Goal: Information Seeking & Learning: Learn about a topic

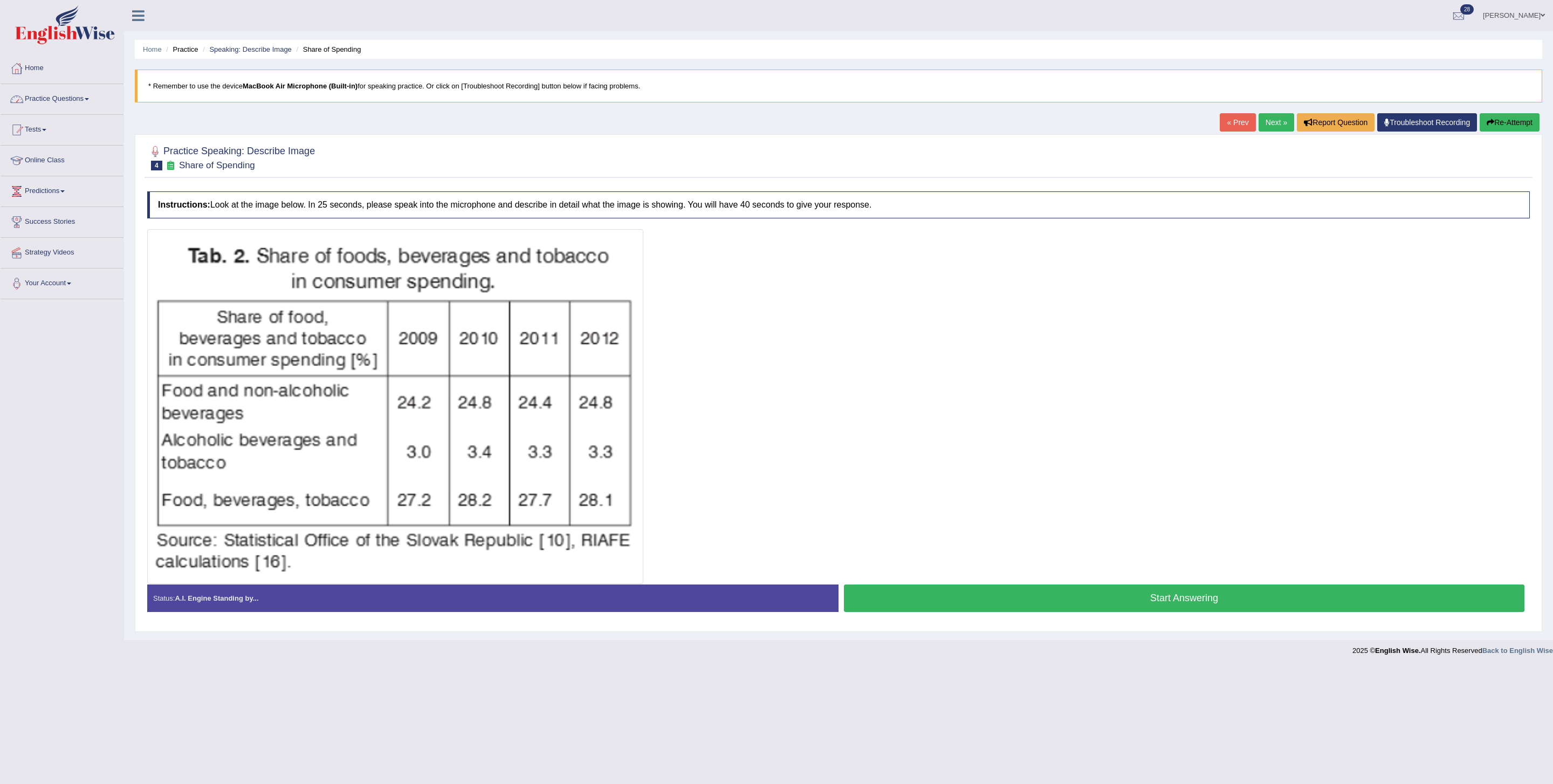
click at [78, 104] on link "Practice Questions" at bounding box center [62, 98] width 123 height 27
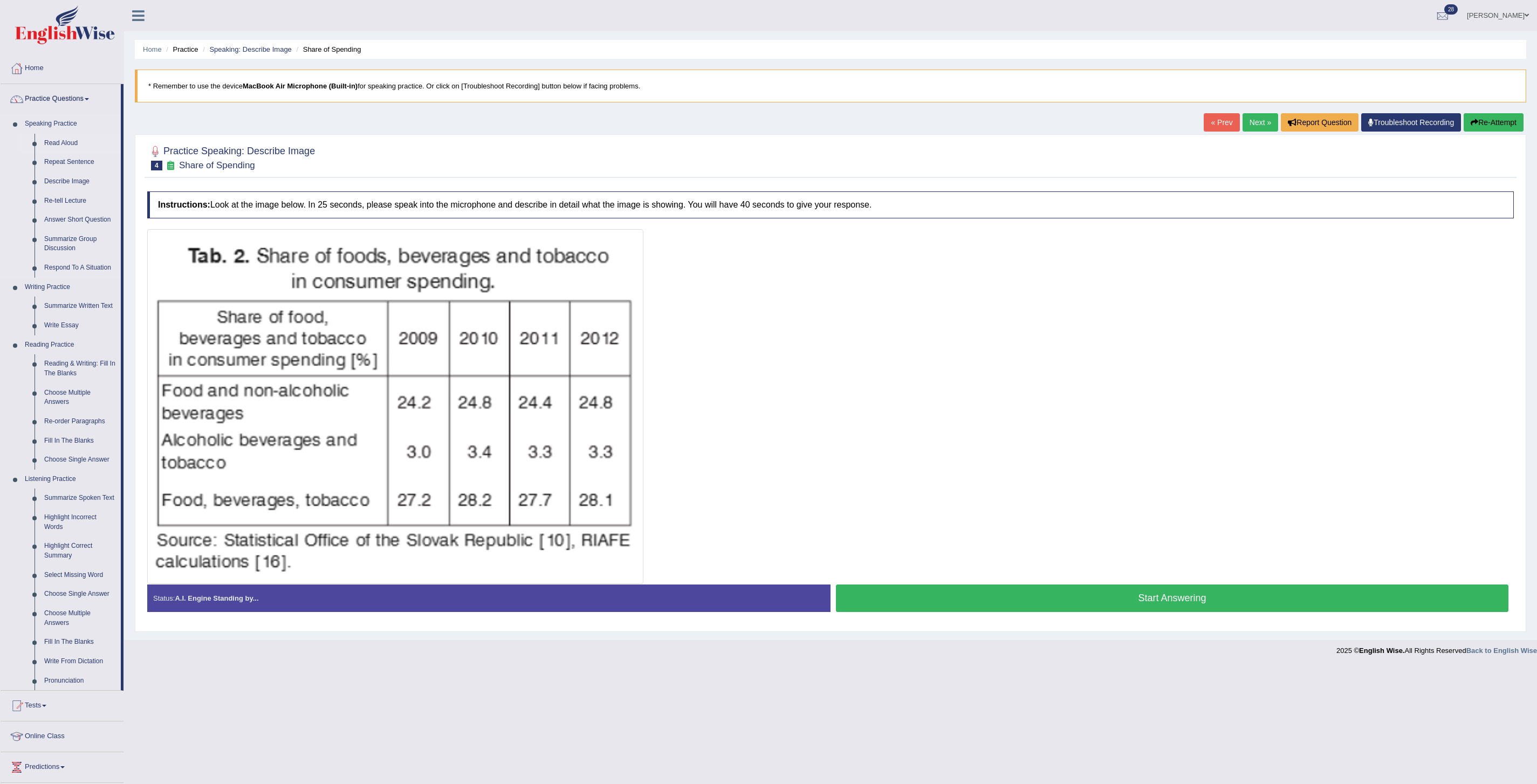
click at [63, 151] on link "Read Aloud" at bounding box center [80, 143] width 81 height 19
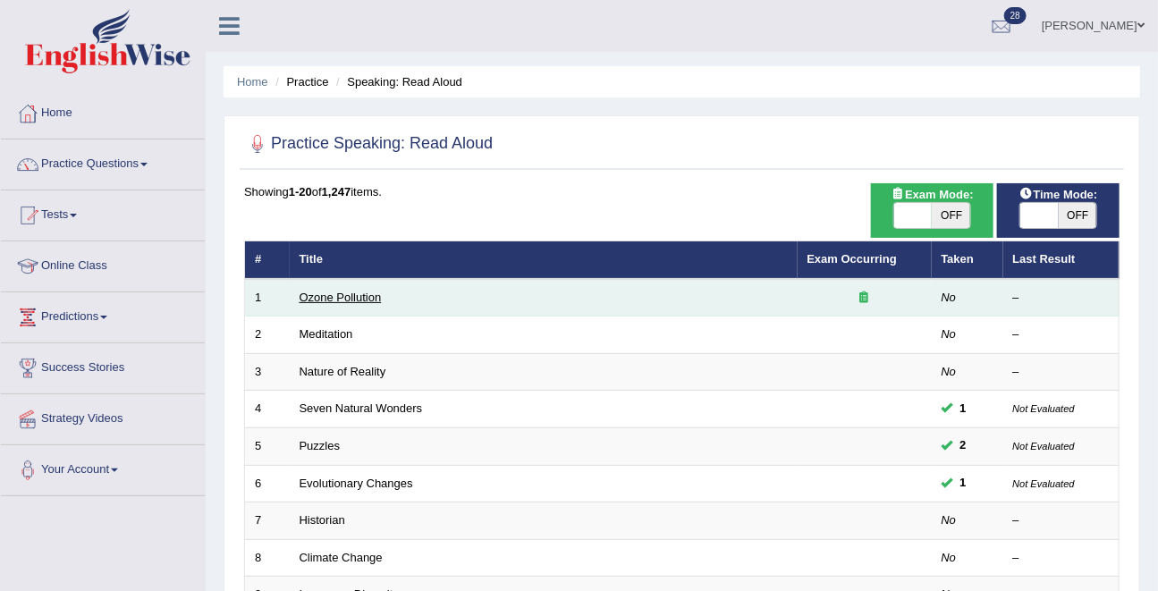
click at [335, 304] on link "Ozone Pollution" at bounding box center [341, 297] width 82 height 13
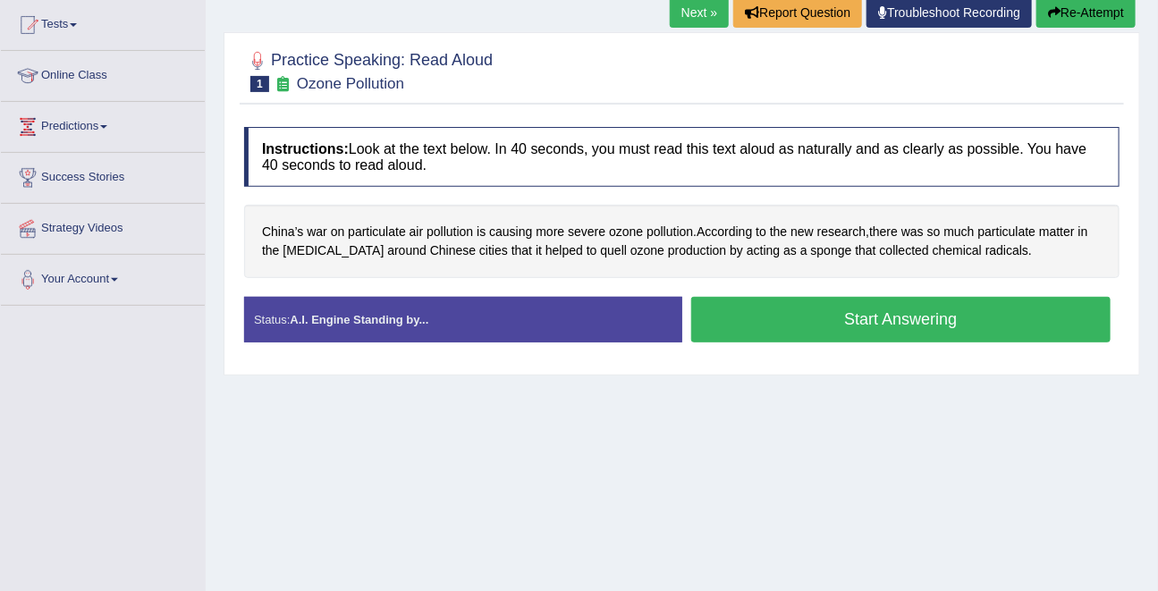
scroll to position [191, 0]
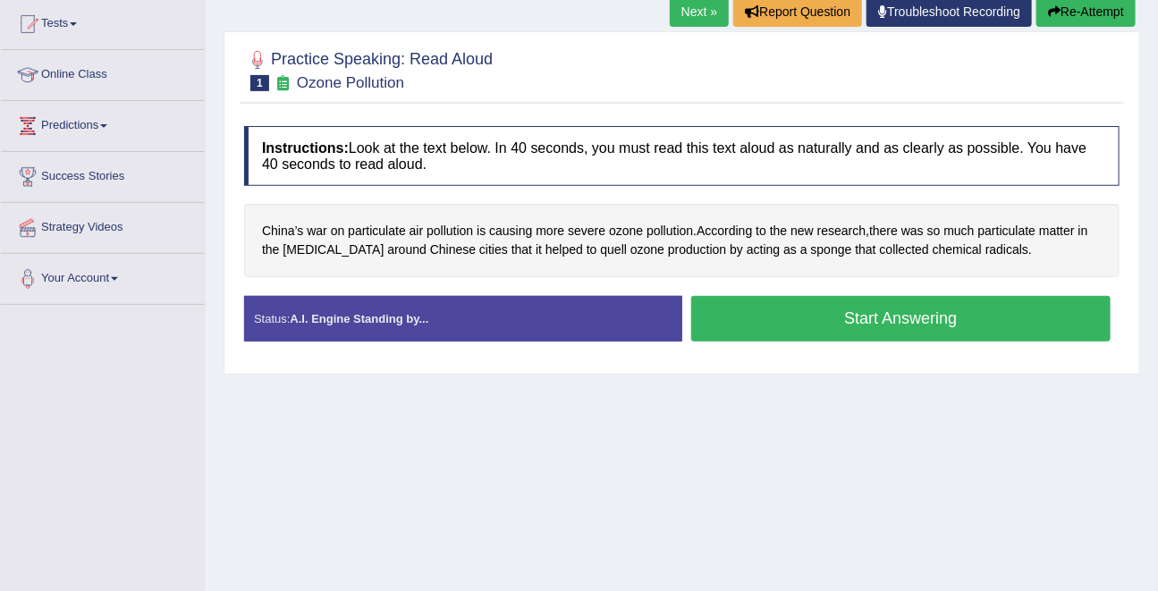
click at [864, 318] on button "Start Answering" at bounding box center [901, 319] width 420 height 46
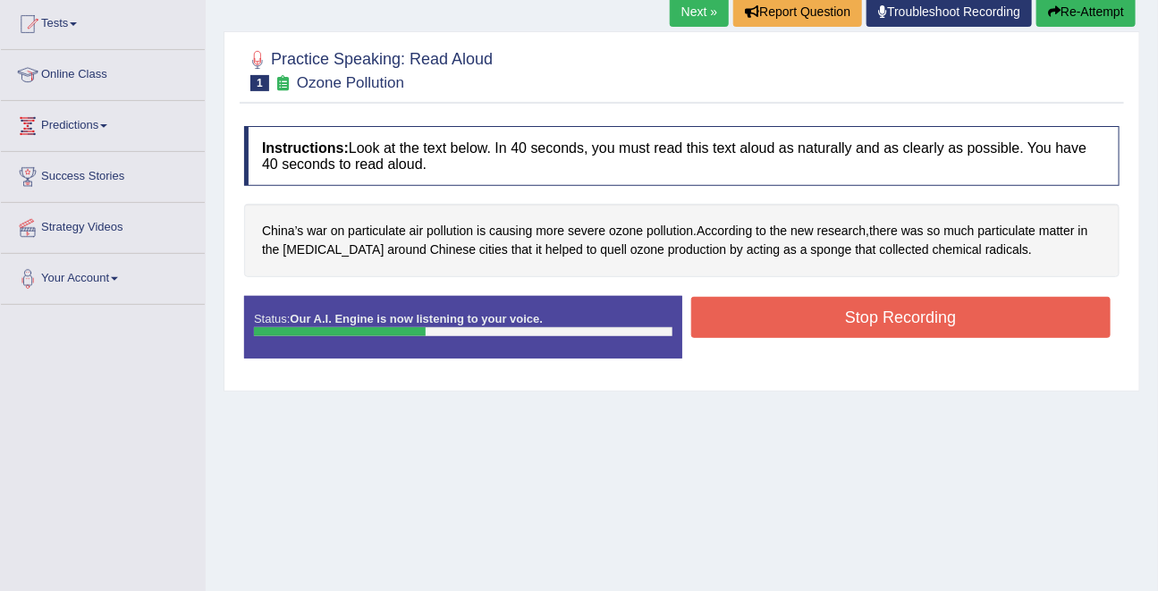
click at [864, 318] on button "Stop Recording" at bounding box center [901, 317] width 420 height 41
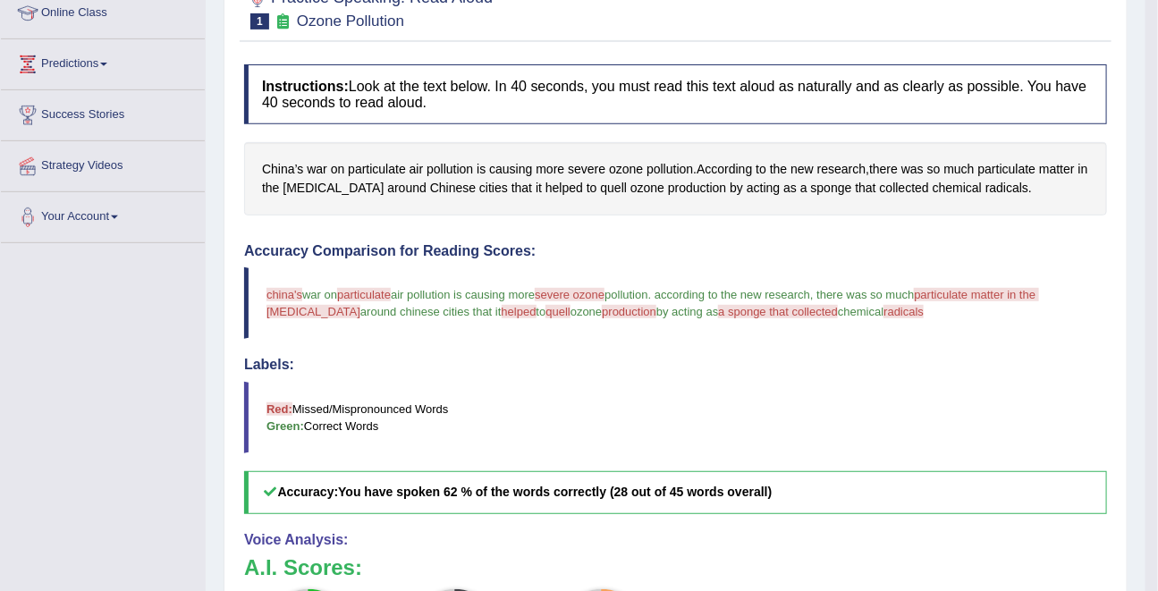
scroll to position [90, 0]
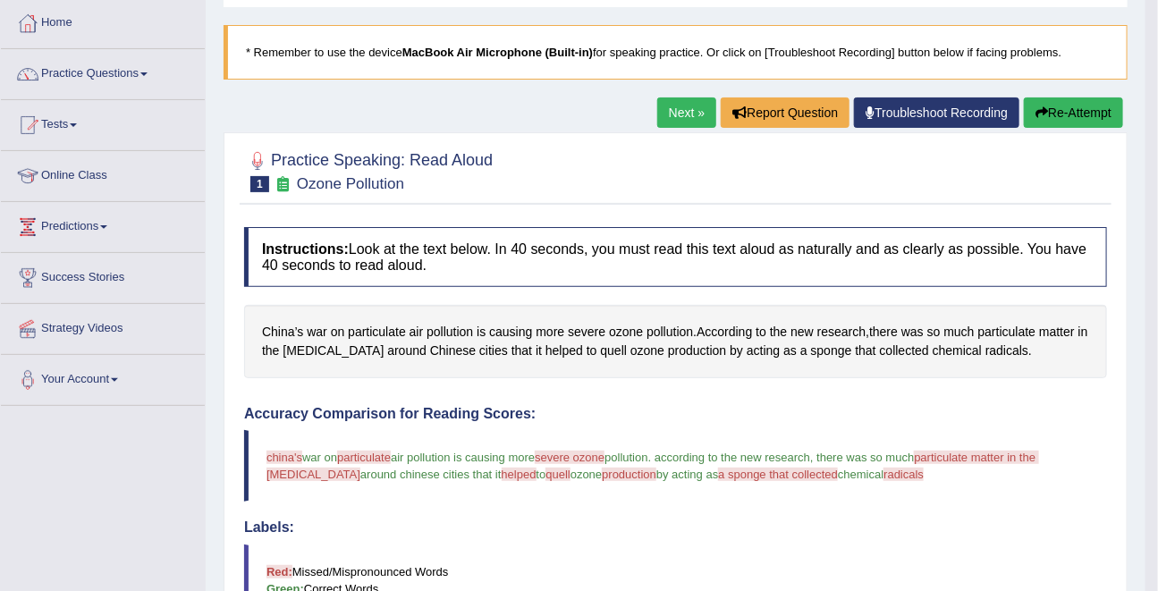
click at [664, 116] on link "Next »" at bounding box center [686, 112] width 59 height 30
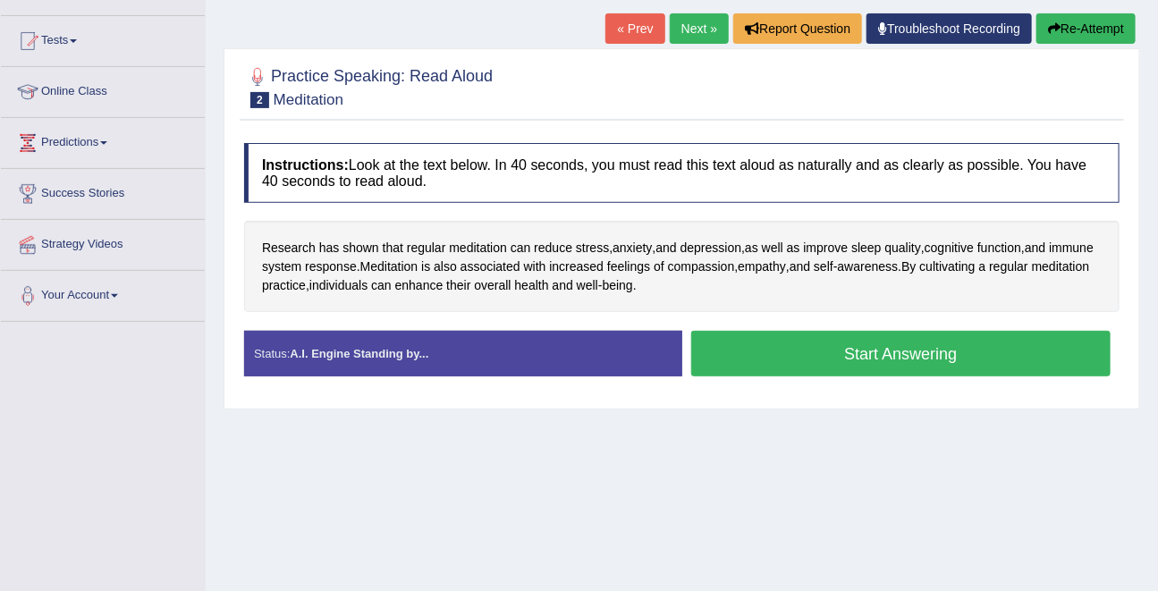
scroll to position [179, 0]
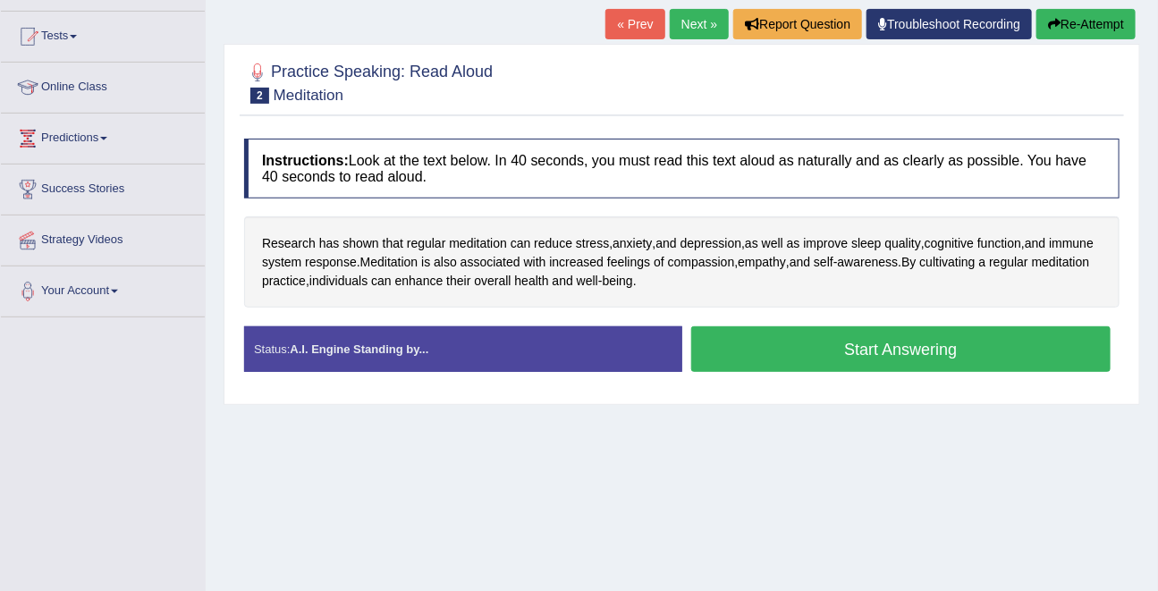
click at [835, 358] on button "Start Answering" at bounding box center [901, 349] width 420 height 46
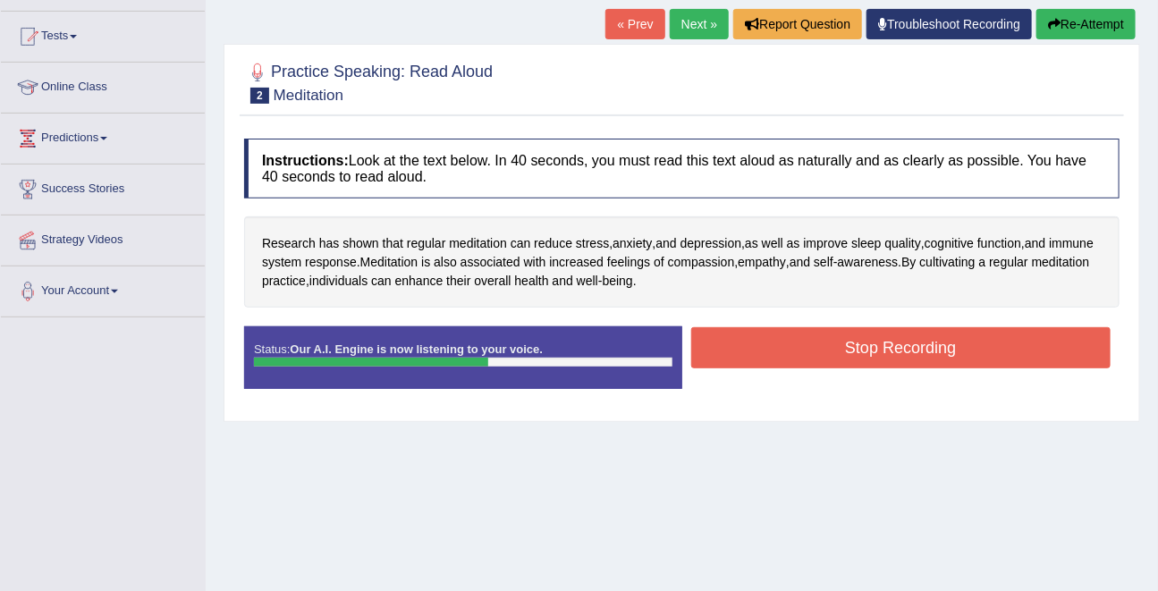
click at [840, 358] on button "Stop Recording" at bounding box center [901, 347] width 420 height 41
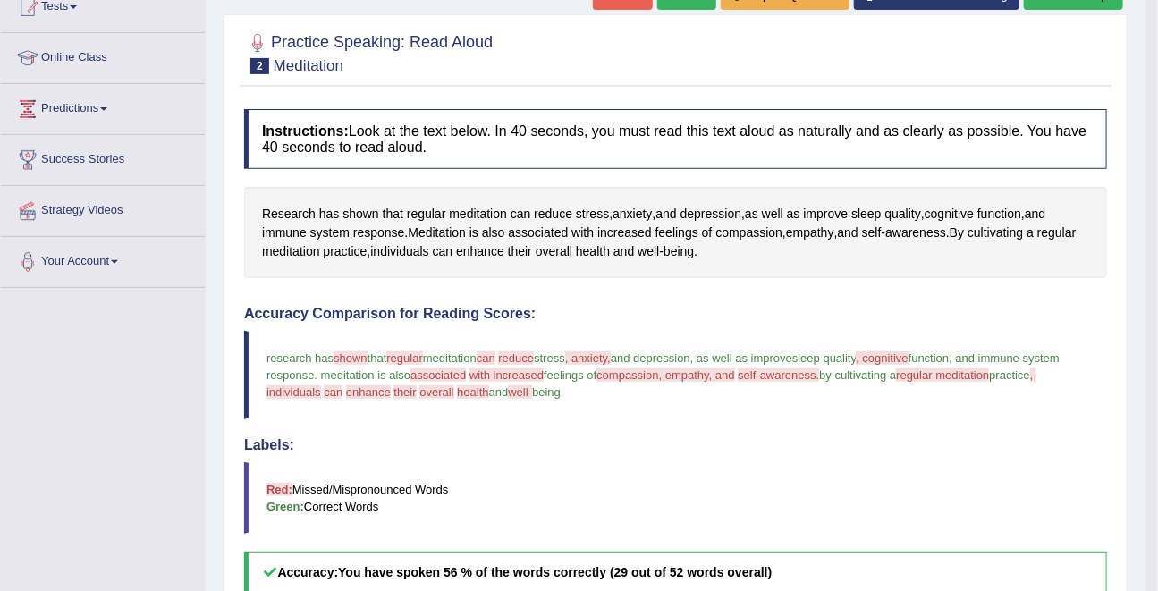
scroll to position [210, 0]
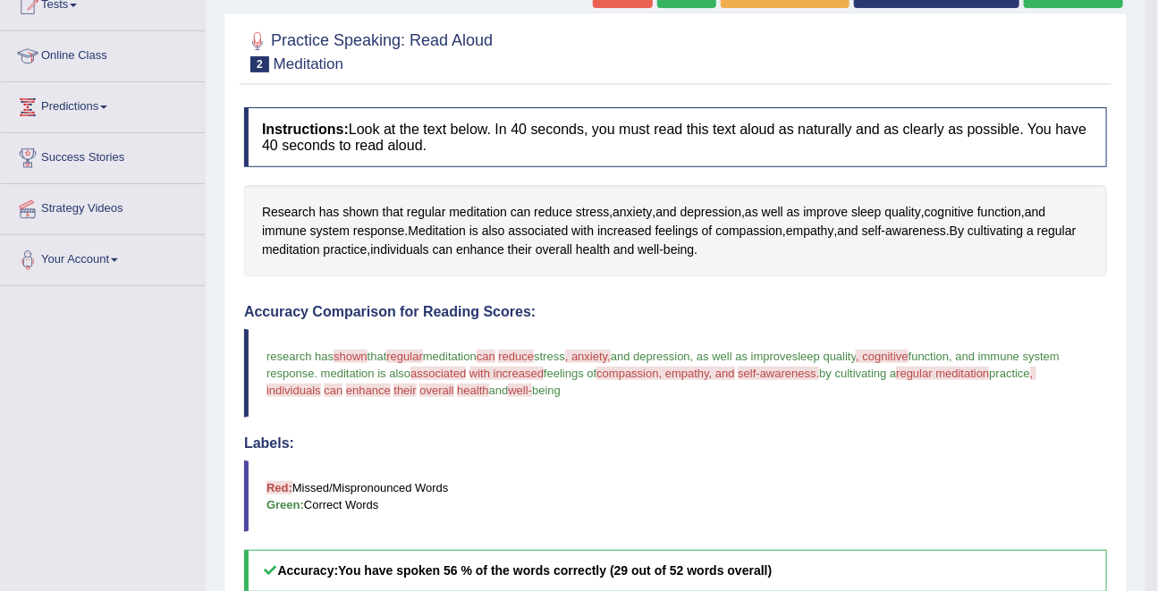
click at [663, 404] on blockquote "research has shown showing that regular we grow meditation can kendra reduce je…" at bounding box center [675, 373] width 863 height 89
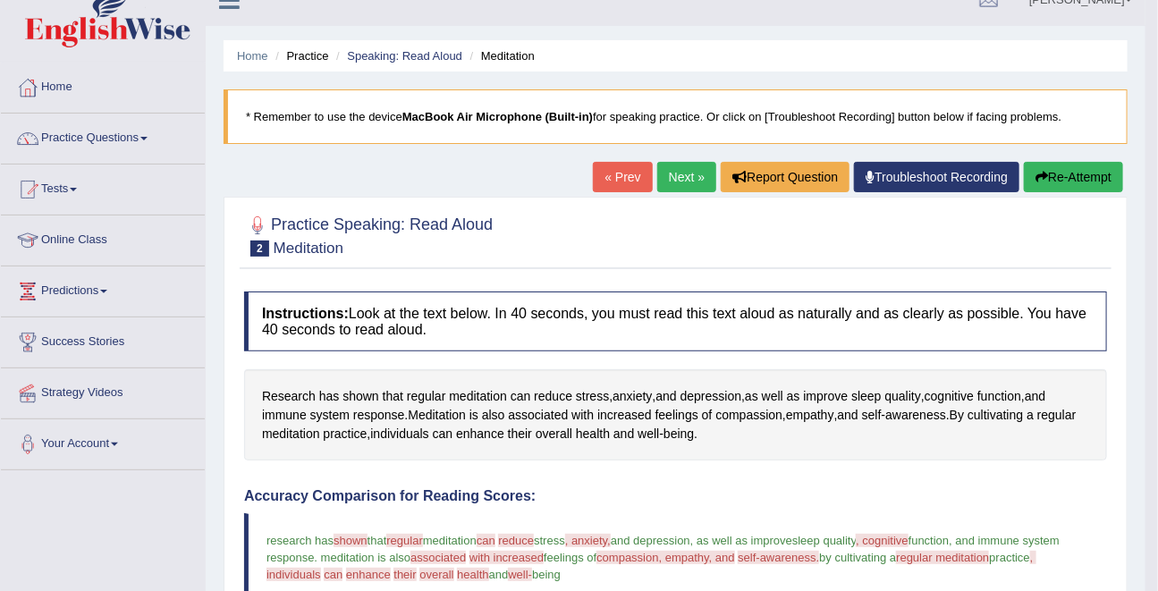
scroll to position [0, 0]
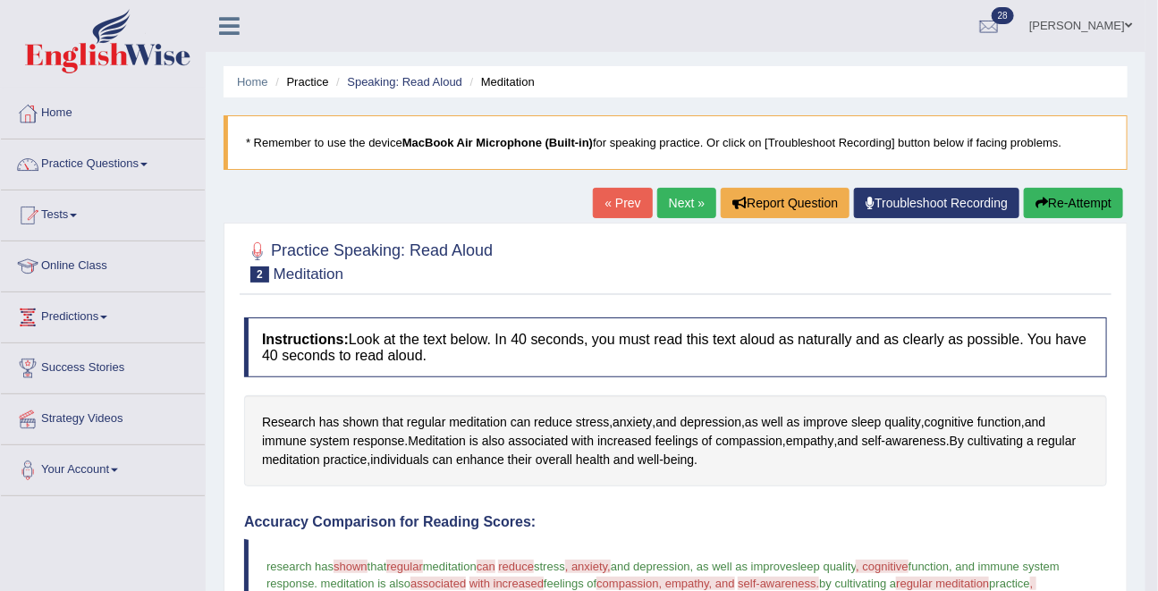
click at [664, 217] on link "Next »" at bounding box center [686, 203] width 59 height 30
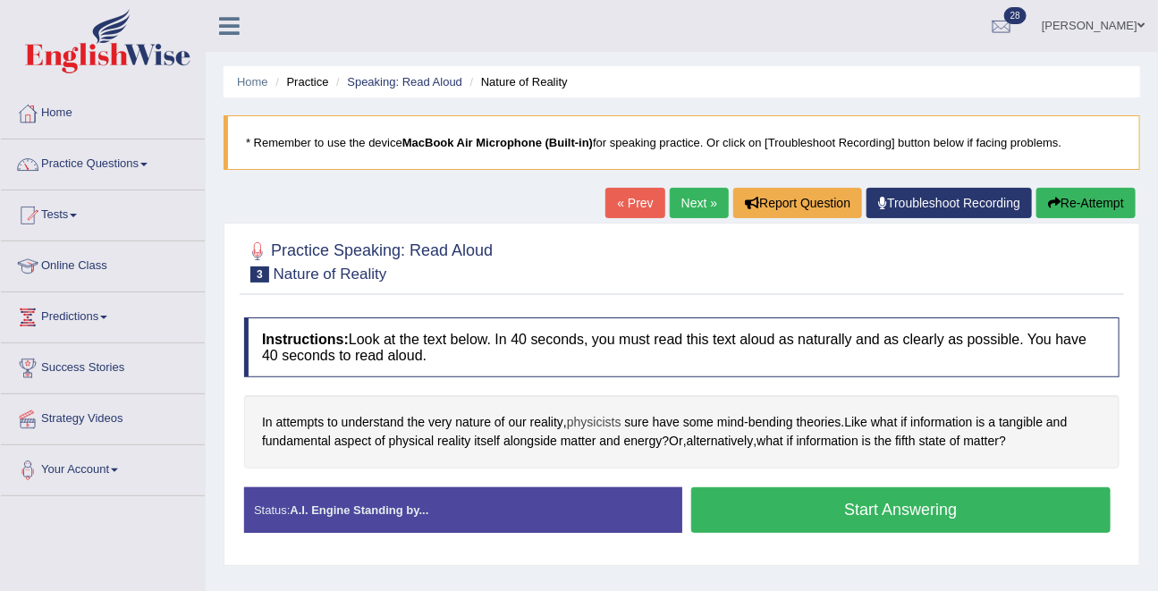
click at [622, 424] on span "physicists" at bounding box center [594, 422] width 55 height 19
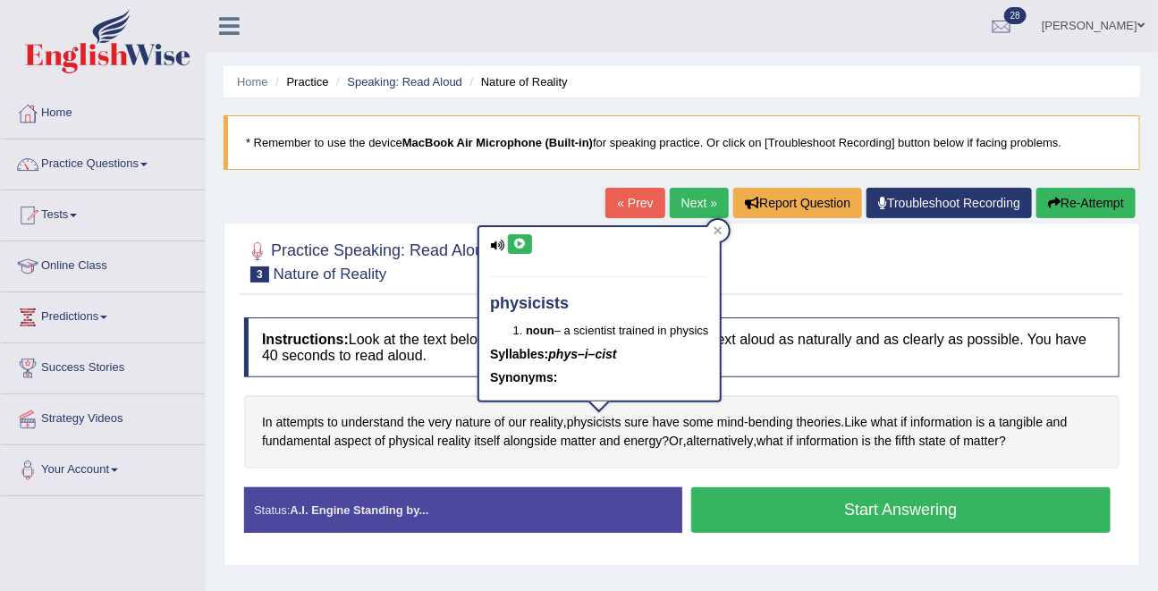
click at [516, 241] on icon at bounding box center [519, 244] width 13 height 11
click at [519, 244] on icon at bounding box center [519, 244] width 13 height 11
click at [500, 244] on icon at bounding box center [497, 246] width 14 height 12
click at [522, 241] on icon at bounding box center [519, 244] width 13 height 11
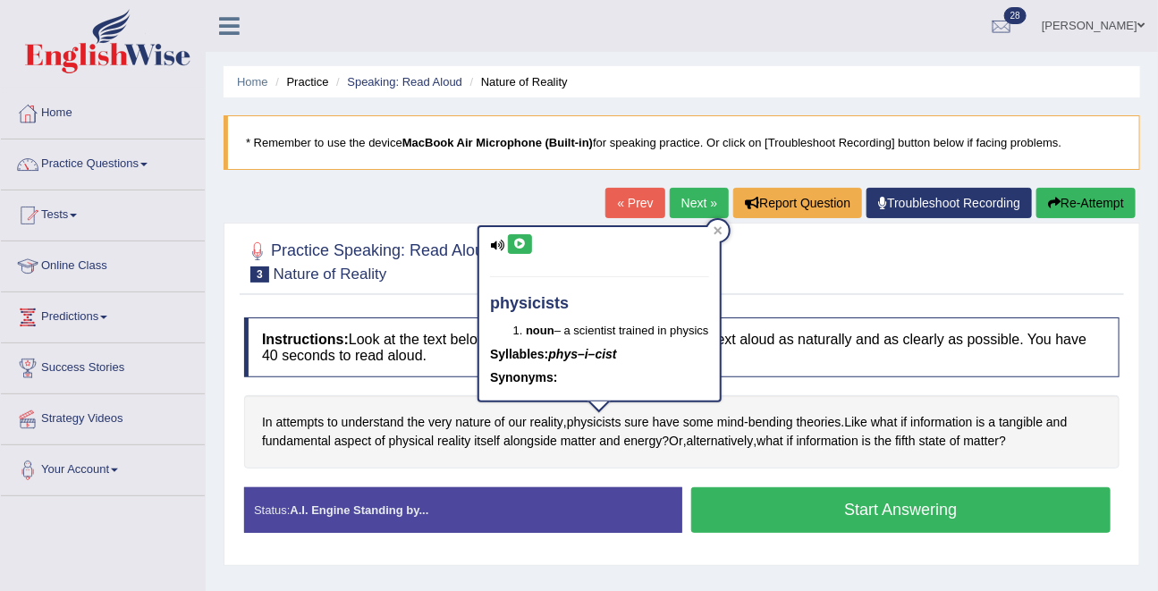
click at [522, 241] on icon at bounding box center [519, 244] width 13 height 11
click at [749, 279] on div at bounding box center [682, 260] width 876 height 55
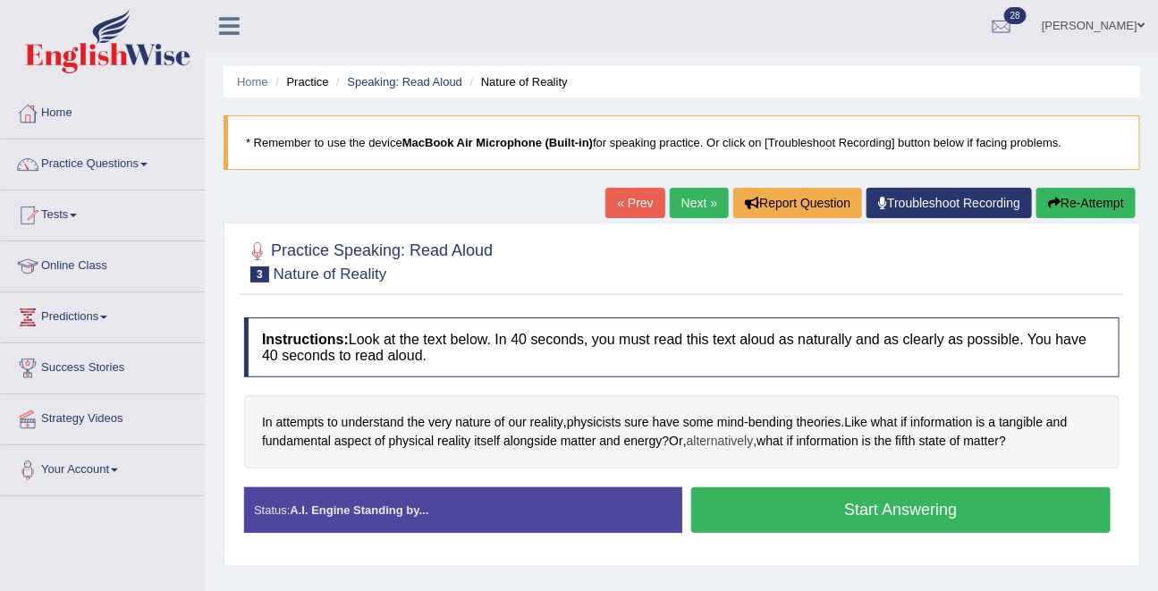
click at [733, 445] on span "alternatively" at bounding box center [720, 441] width 67 height 19
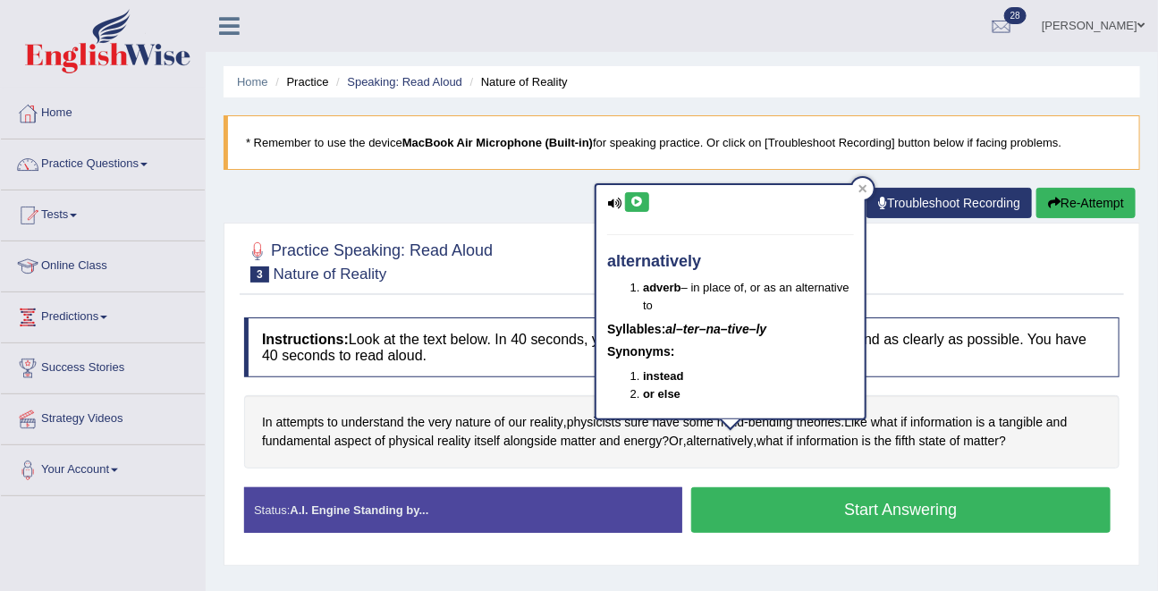
click at [635, 204] on icon at bounding box center [637, 202] width 13 height 11
click at [869, 183] on div at bounding box center [862, 188] width 21 height 21
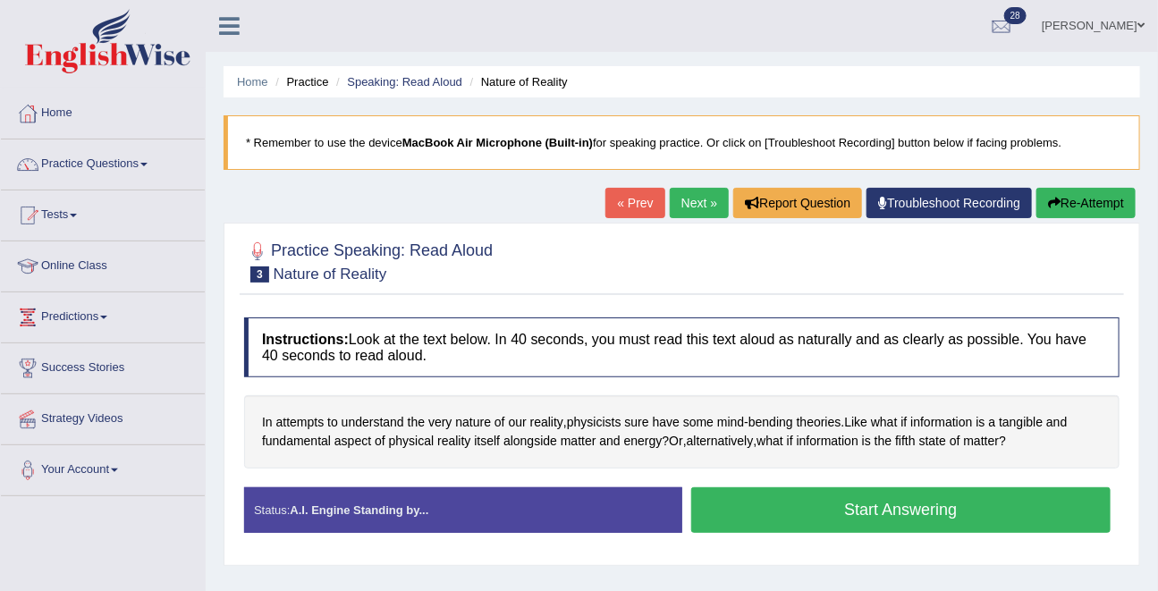
click at [948, 497] on button "Start Answering" at bounding box center [901, 510] width 420 height 46
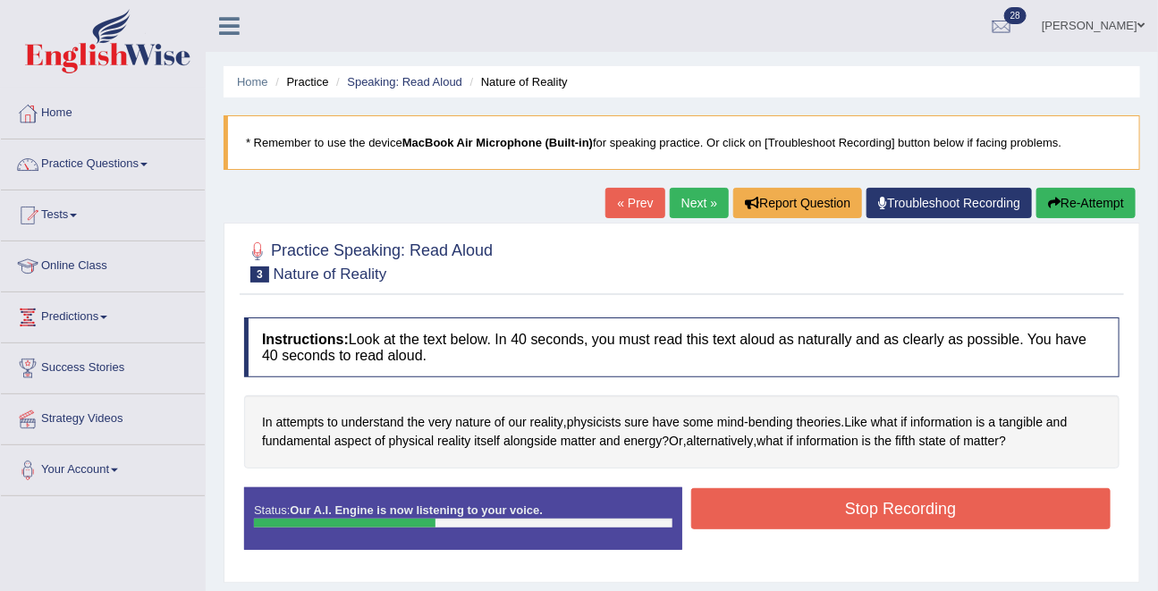
click at [948, 497] on button "Stop Recording" at bounding box center [901, 508] width 420 height 41
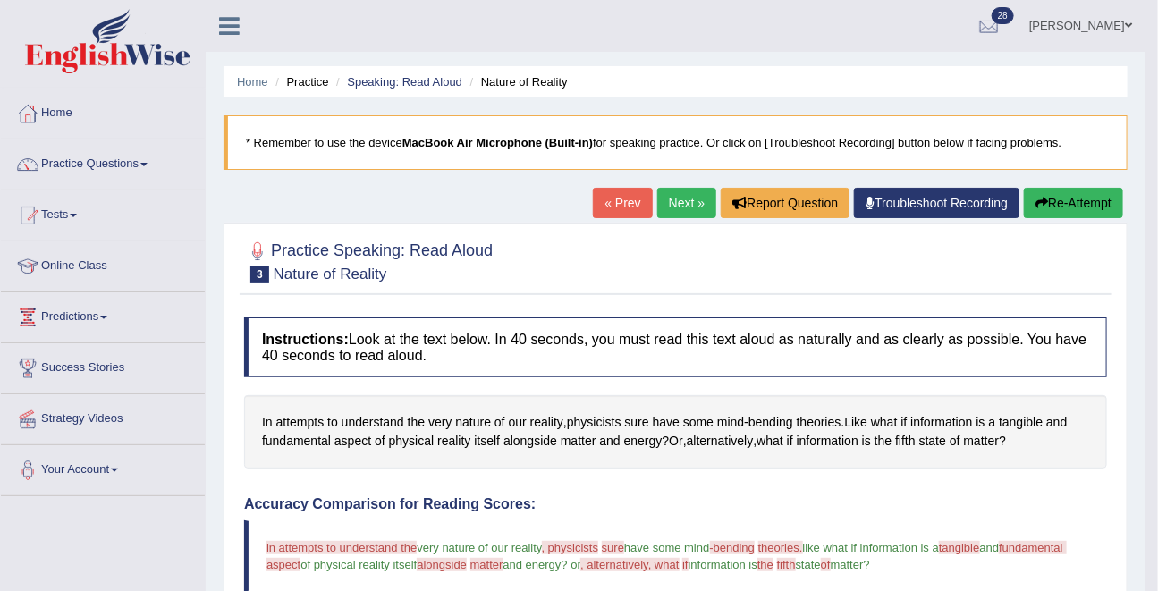
click at [679, 208] on link "Next »" at bounding box center [686, 203] width 59 height 30
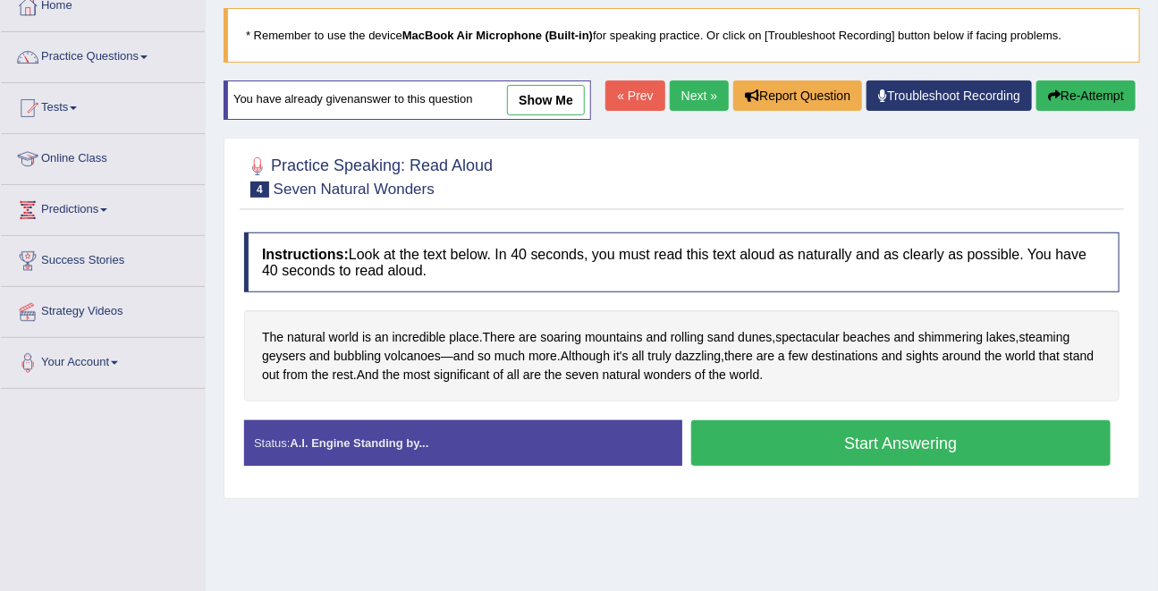
scroll to position [112, 0]
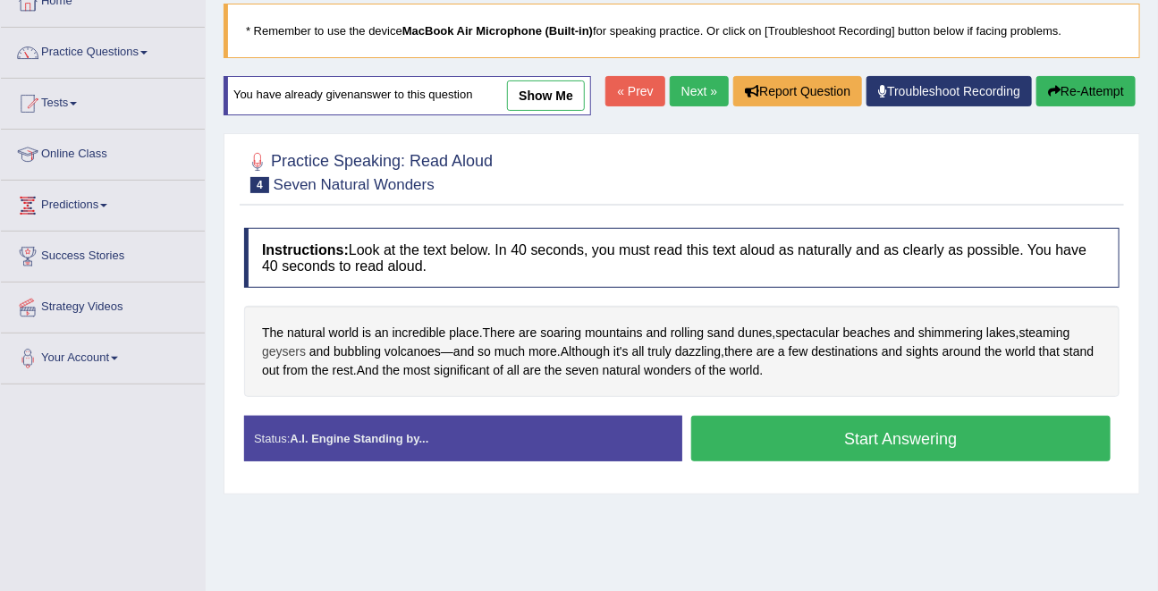
click at [269, 361] on span "geysers" at bounding box center [284, 352] width 44 height 19
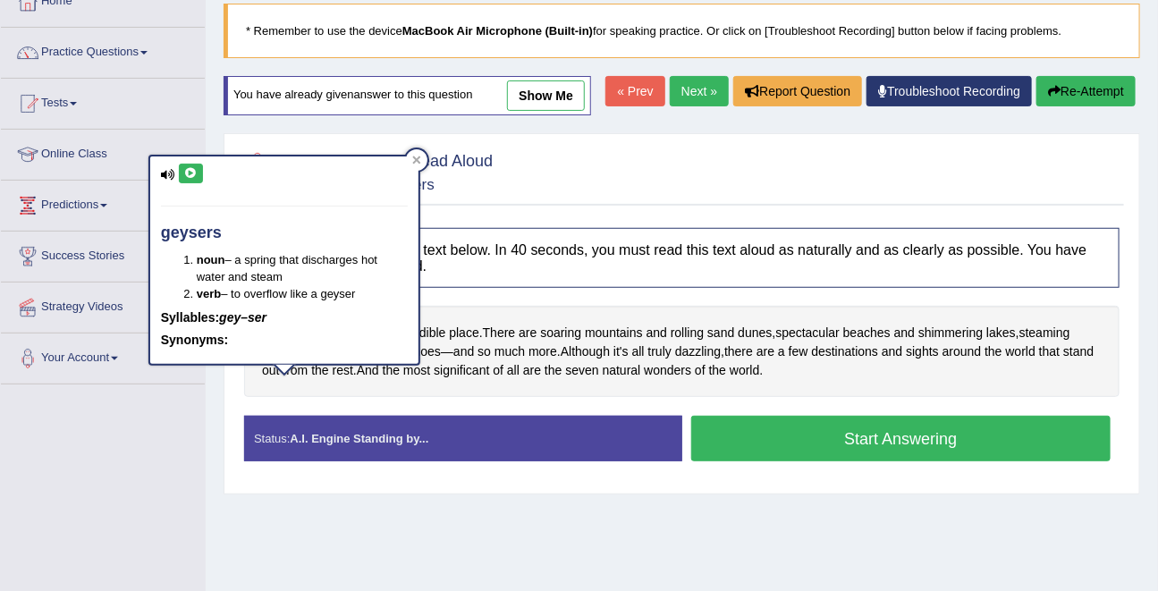
click at [191, 174] on icon at bounding box center [190, 173] width 13 height 11
click at [194, 428] on div "Toggle navigation Home Practice Questions Speaking Practice Read Aloud Repeat S…" at bounding box center [579, 353] width 1158 height 930
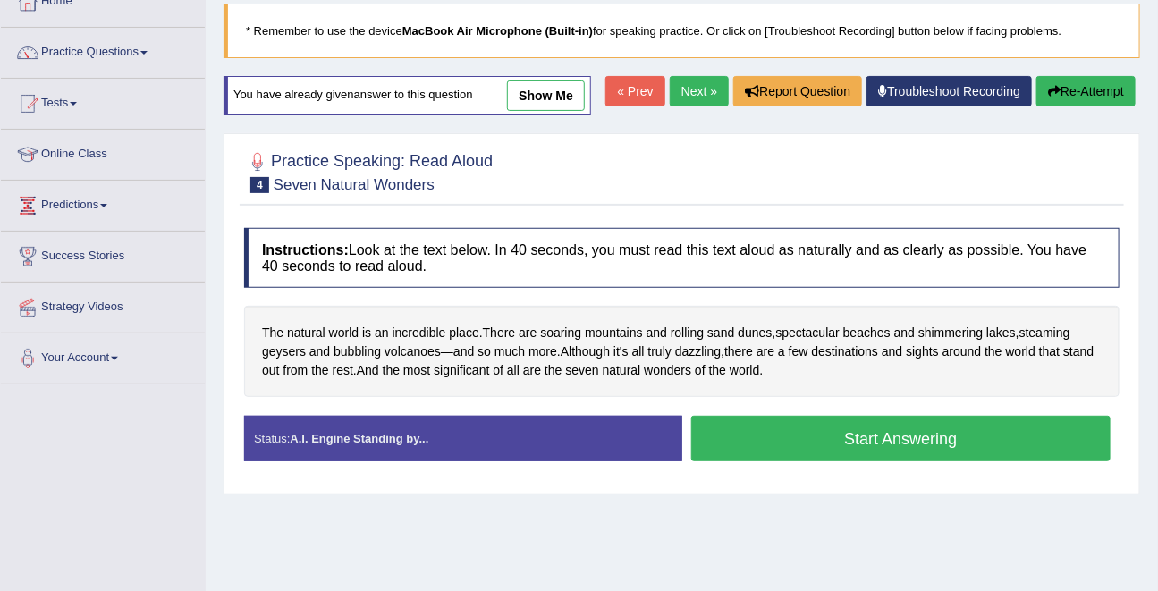
click at [899, 466] on div "Start Answering" at bounding box center [901, 441] width 438 height 50
click at [894, 462] on button "Start Answering" at bounding box center [901, 439] width 420 height 46
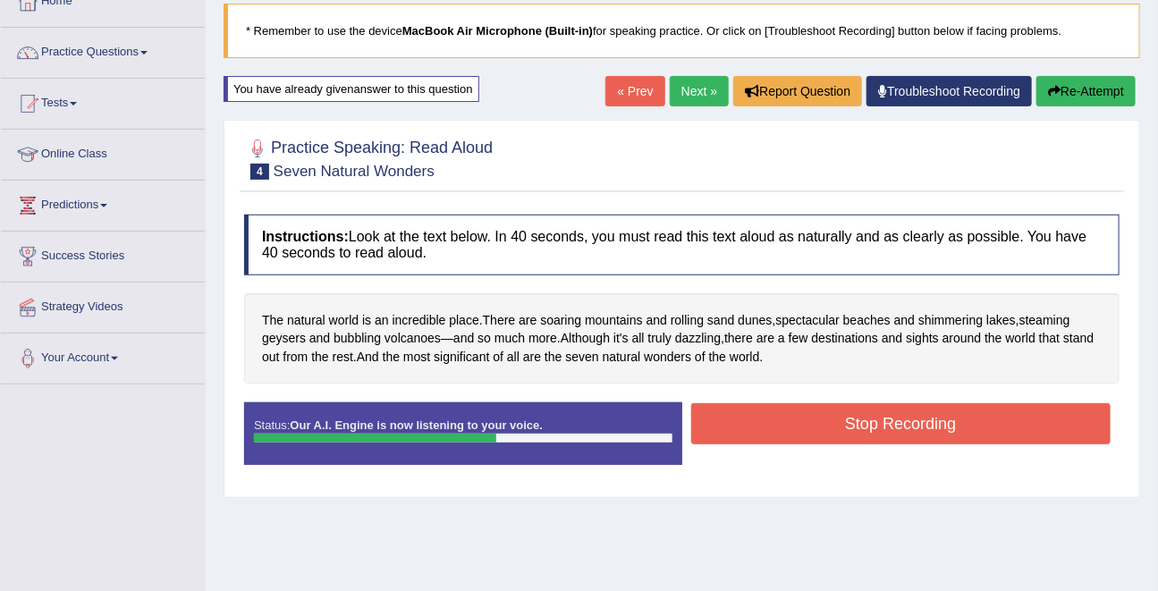
click at [896, 430] on button "Stop Recording" at bounding box center [901, 423] width 420 height 41
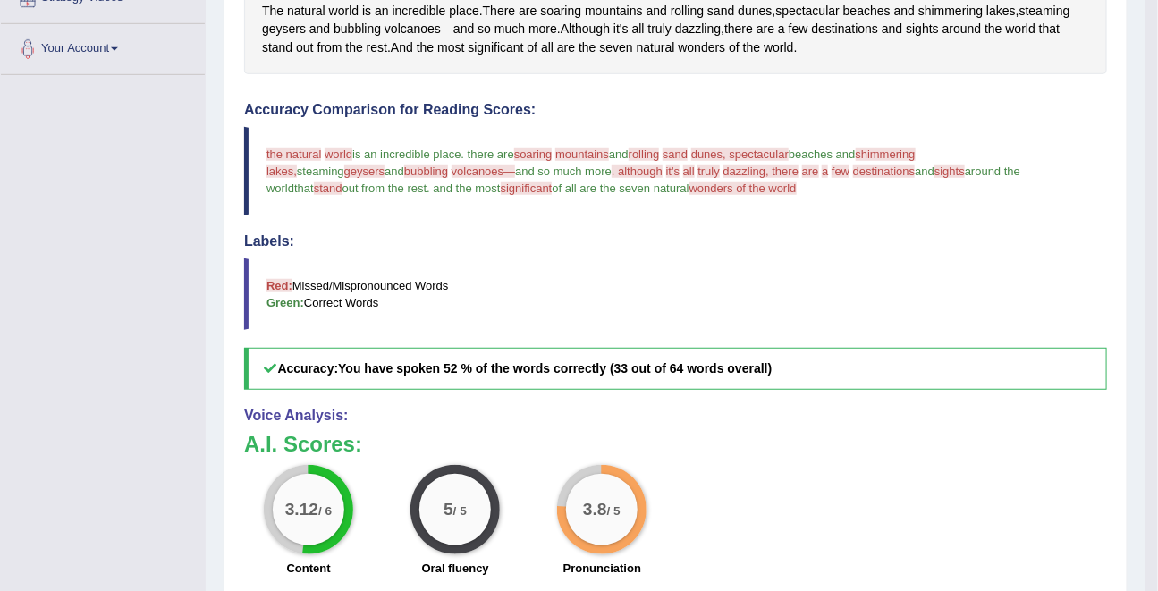
scroll to position [0, 0]
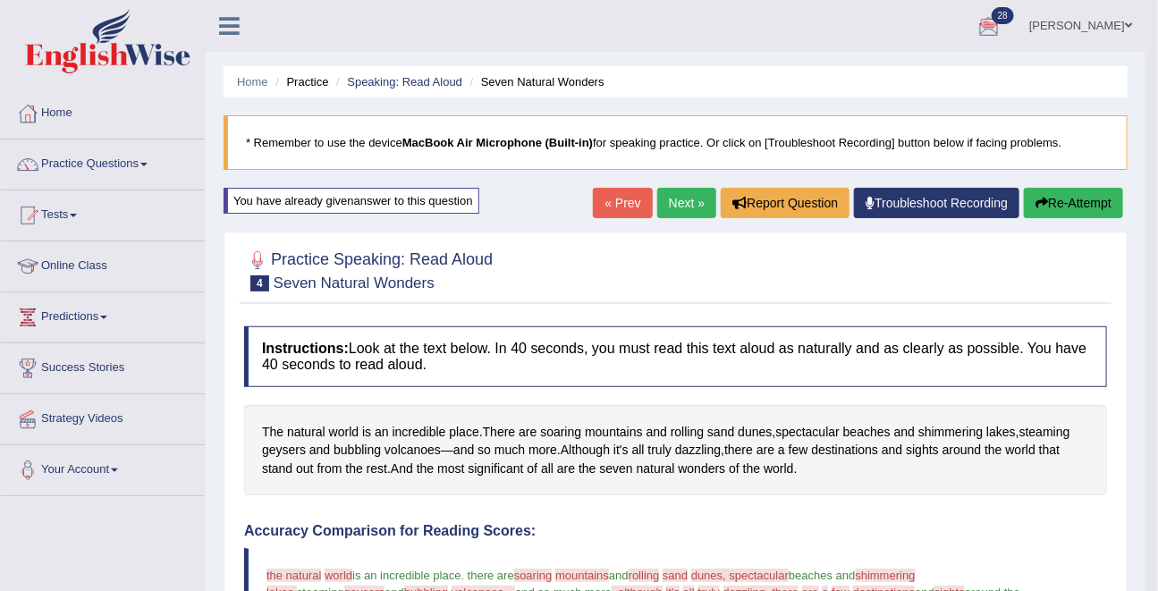
click at [665, 204] on link "Next »" at bounding box center [686, 203] width 59 height 30
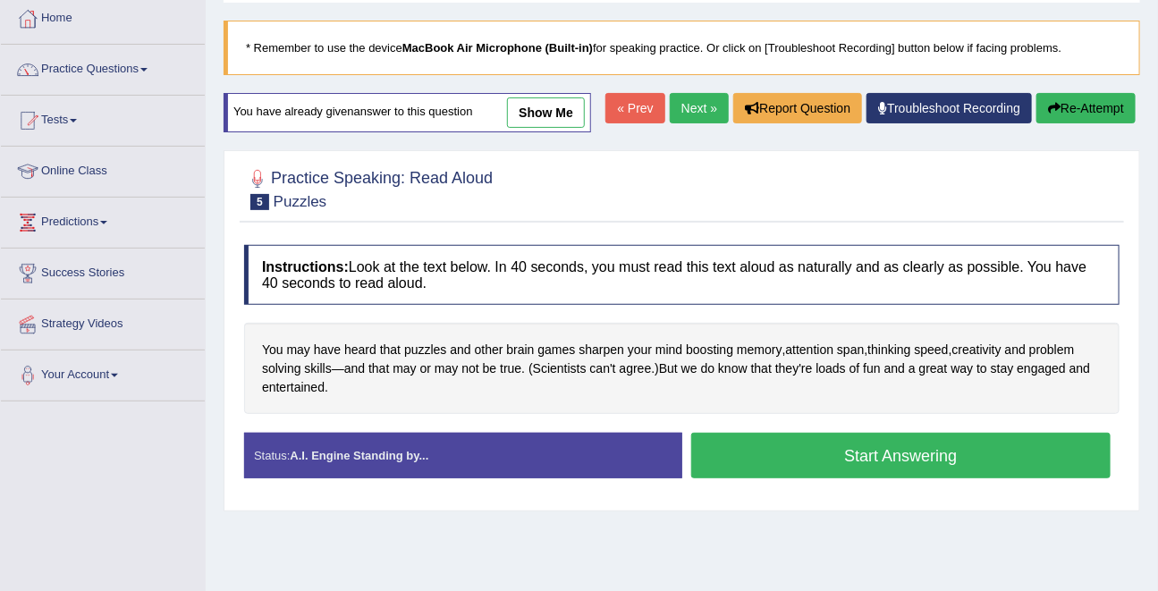
scroll to position [97, 0]
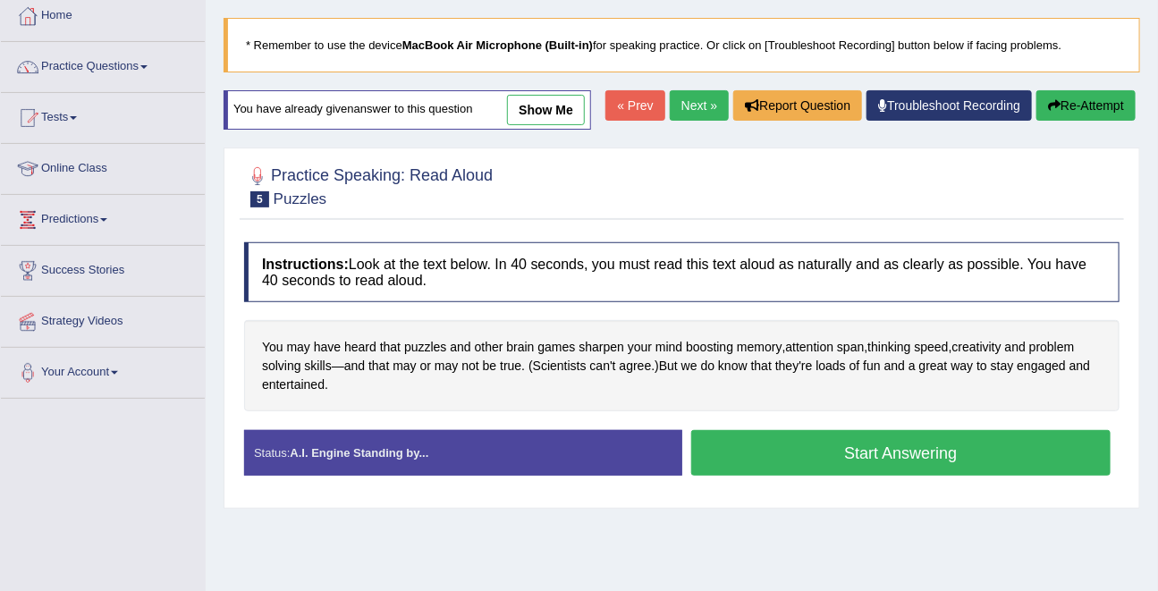
click at [818, 476] on button "Start Answering" at bounding box center [901, 453] width 420 height 46
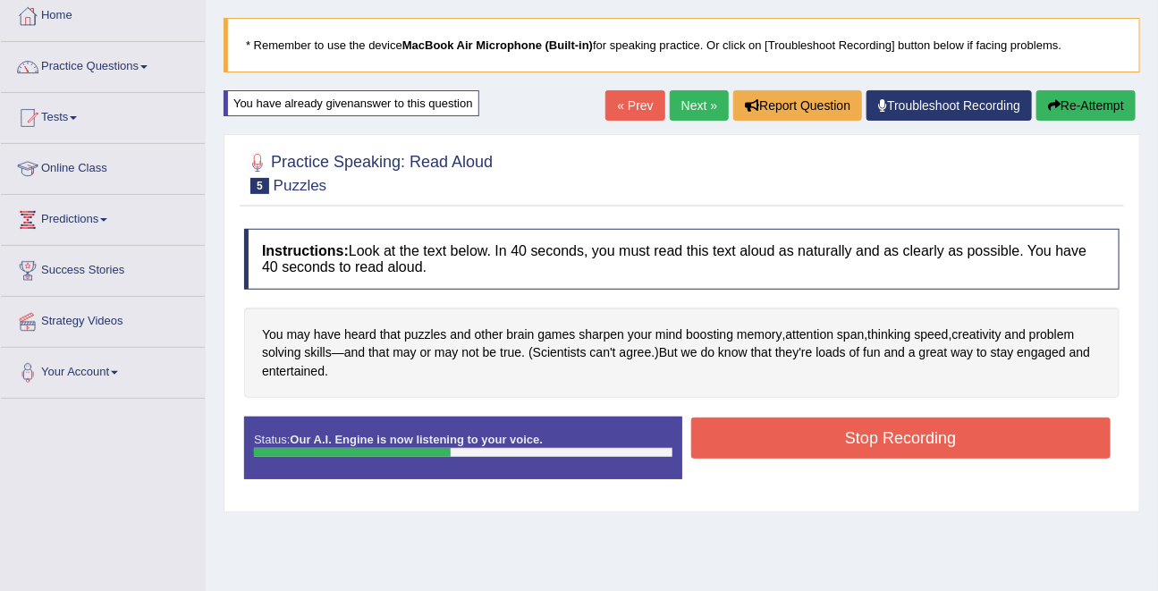
click at [835, 460] on div "Stop Recording" at bounding box center [901, 441] width 438 height 46
click at [835, 447] on button "Stop Recording" at bounding box center [901, 438] width 420 height 41
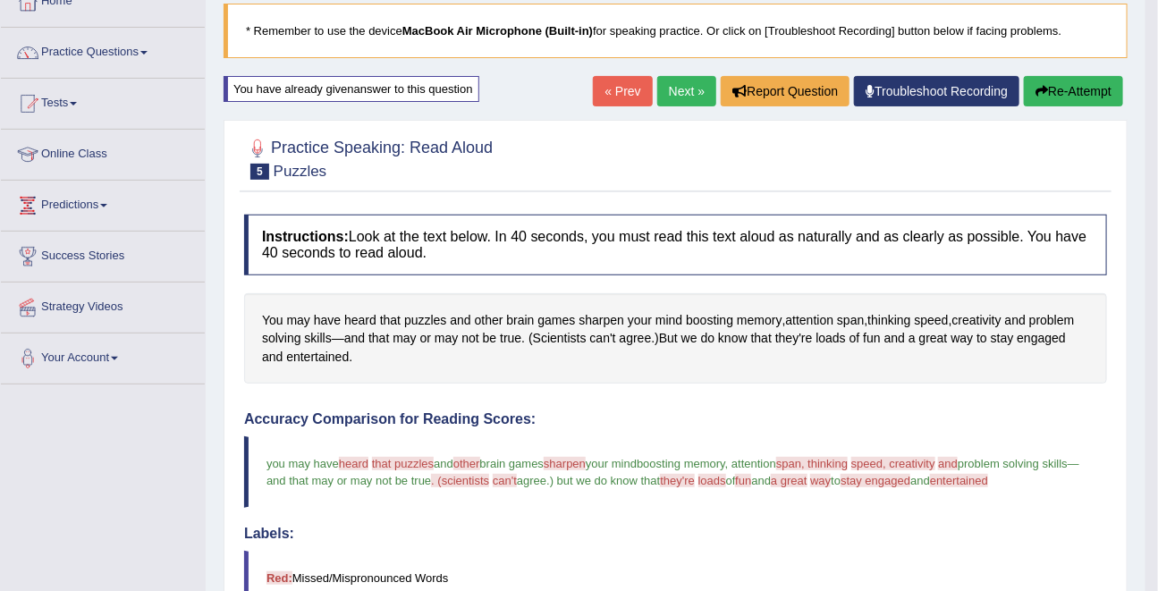
scroll to position [0, 0]
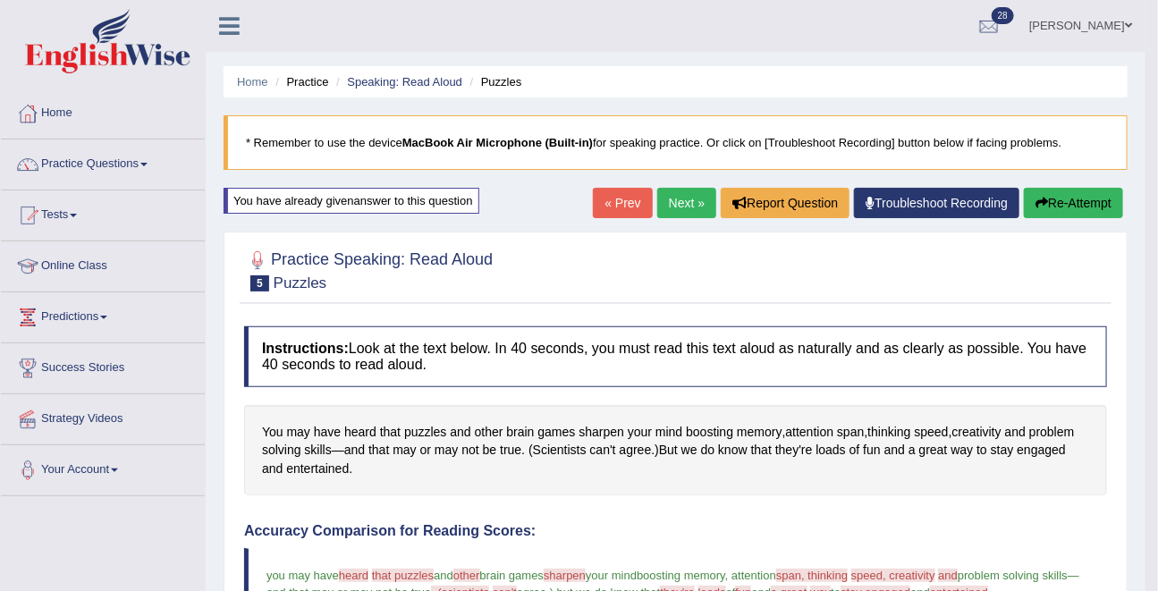
click at [1038, 208] on icon "button" at bounding box center [1042, 203] width 13 height 13
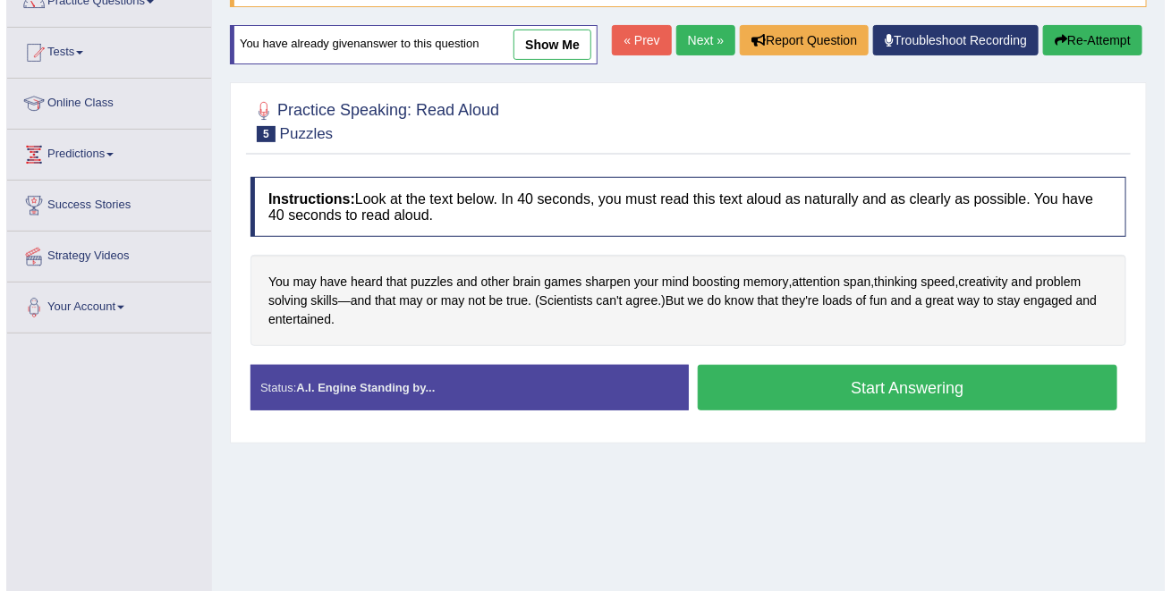
scroll to position [166, 0]
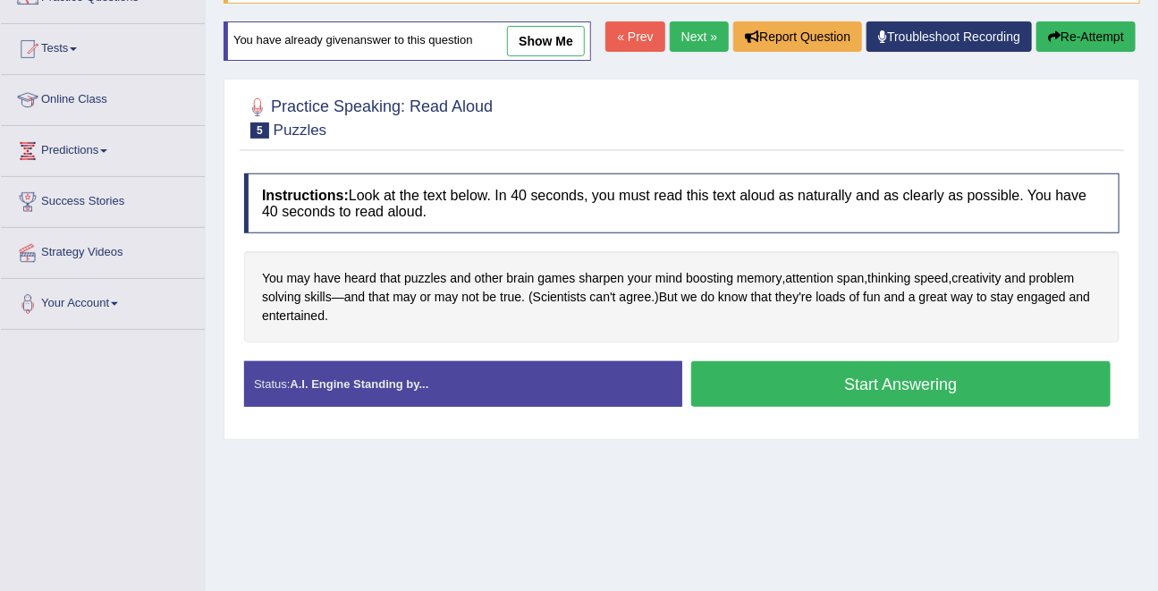
click at [974, 405] on button "Start Answering" at bounding box center [901, 384] width 420 height 46
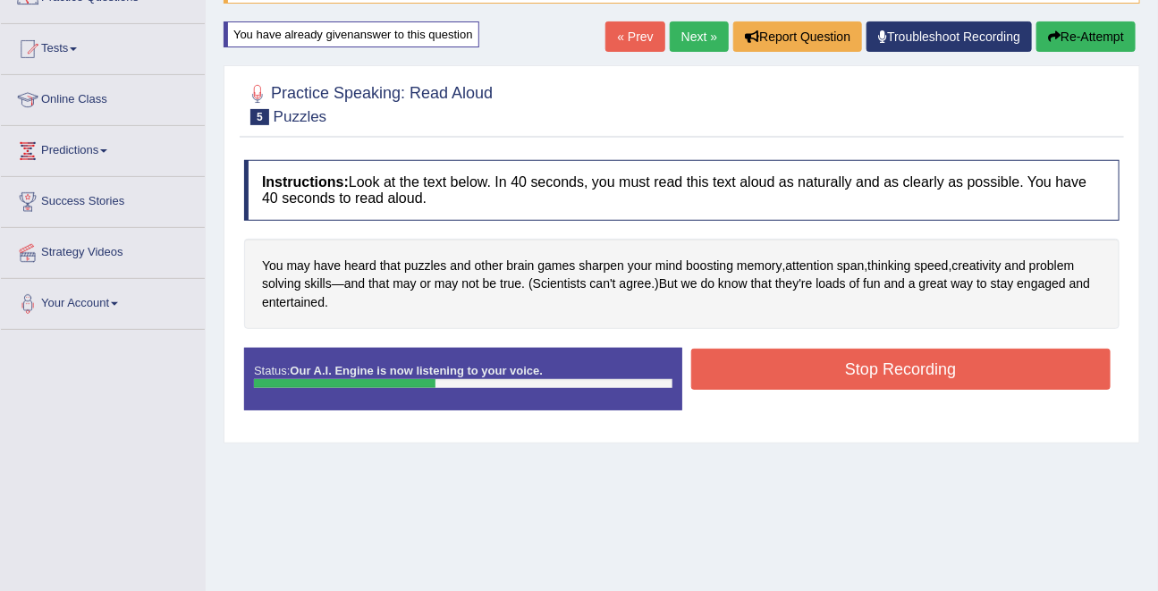
click at [962, 344] on div "Instructions: Look at the text below. In 40 seconds, you must read this text al…" at bounding box center [682, 292] width 885 height 283
click at [962, 358] on button "Stop Recording" at bounding box center [901, 369] width 420 height 41
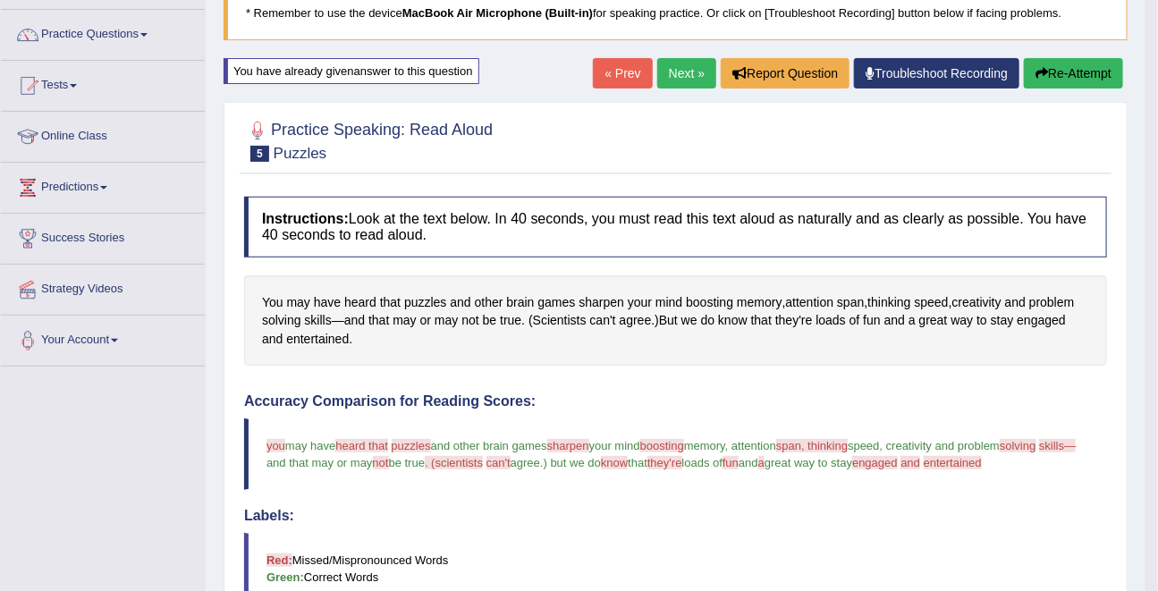
scroll to position [0, 0]
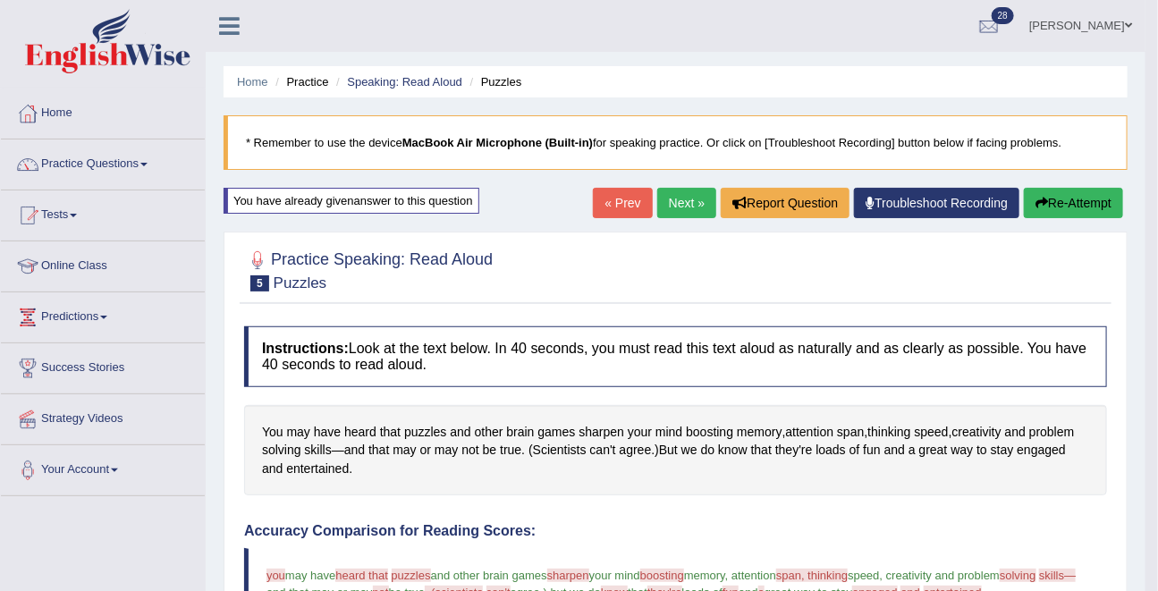
click at [674, 197] on link "Next »" at bounding box center [686, 203] width 59 height 30
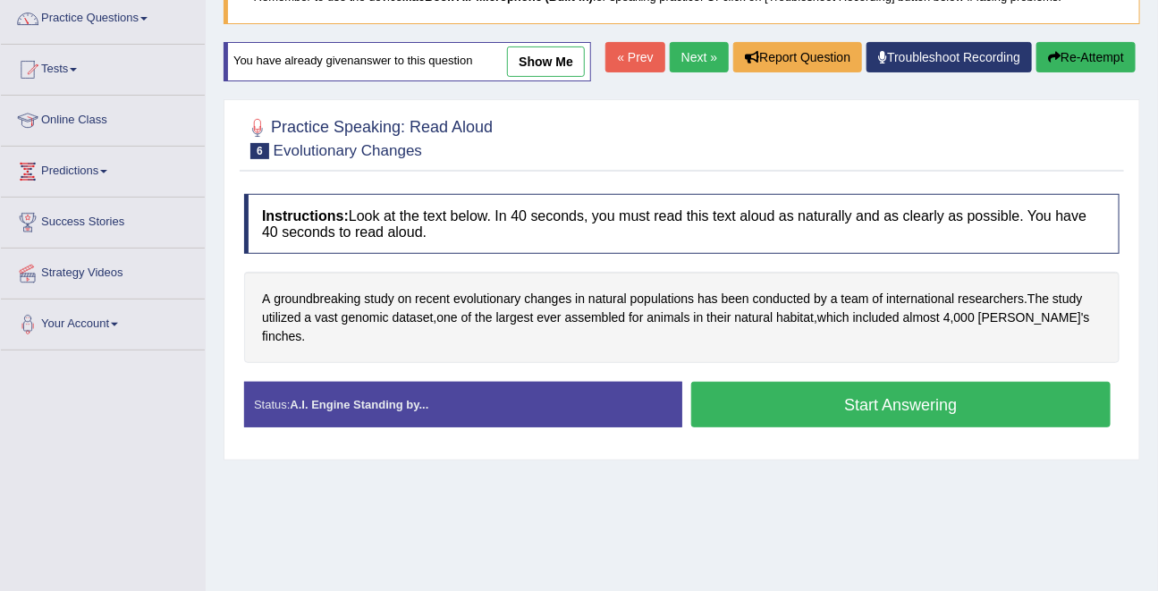
scroll to position [149, 0]
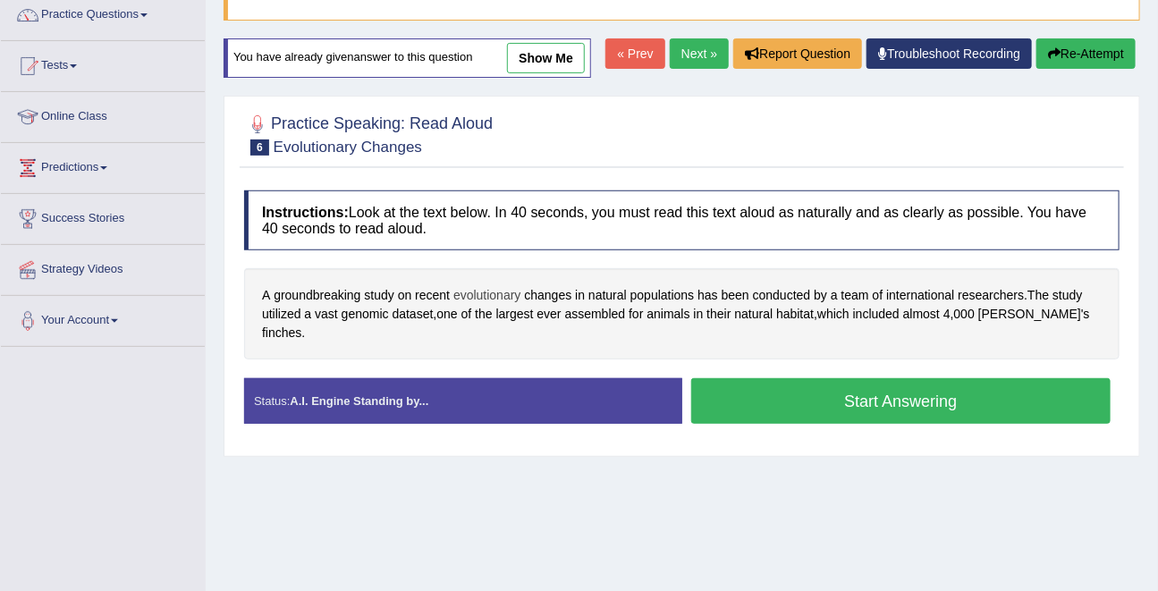
click at [499, 305] on span "evolutionary" at bounding box center [487, 295] width 68 height 19
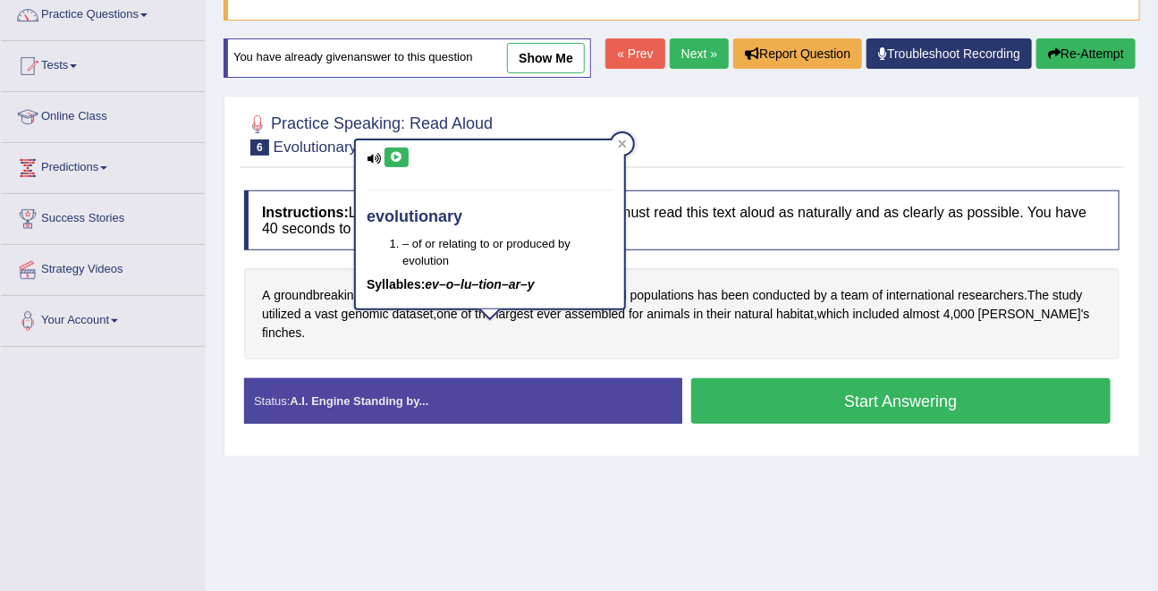
click at [398, 157] on icon at bounding box center [396, 157] width 13 height 11
click at [625, 144] on icon at bounding box center [622, 144] width 9 height 9
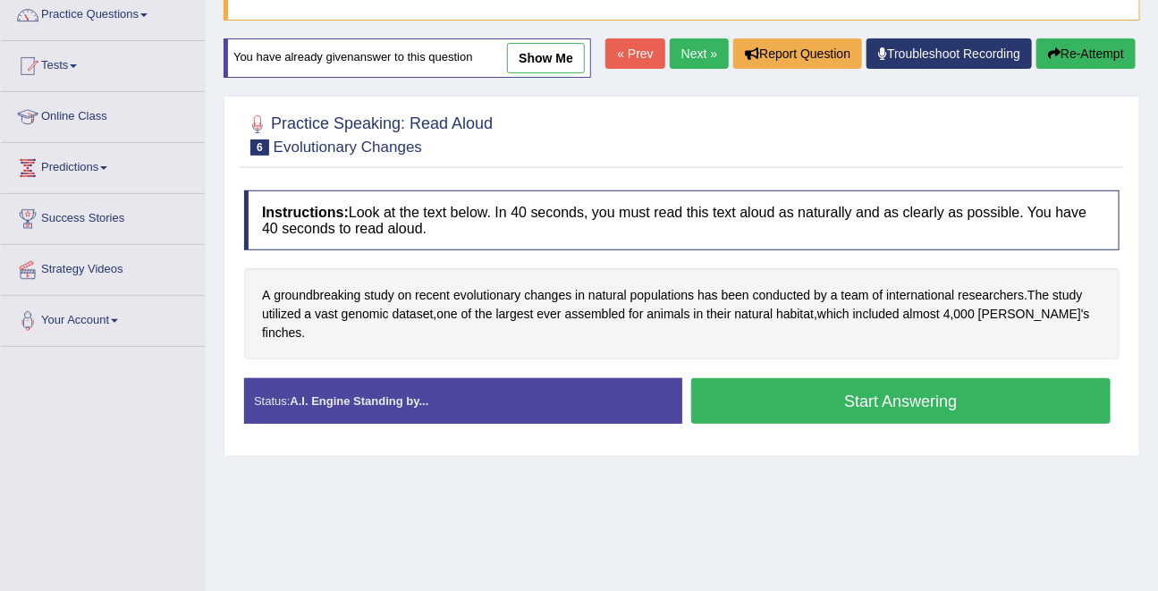
click at [789, 410] on button "Start Answering" at bounding box center [901, 401] width 420 height 46
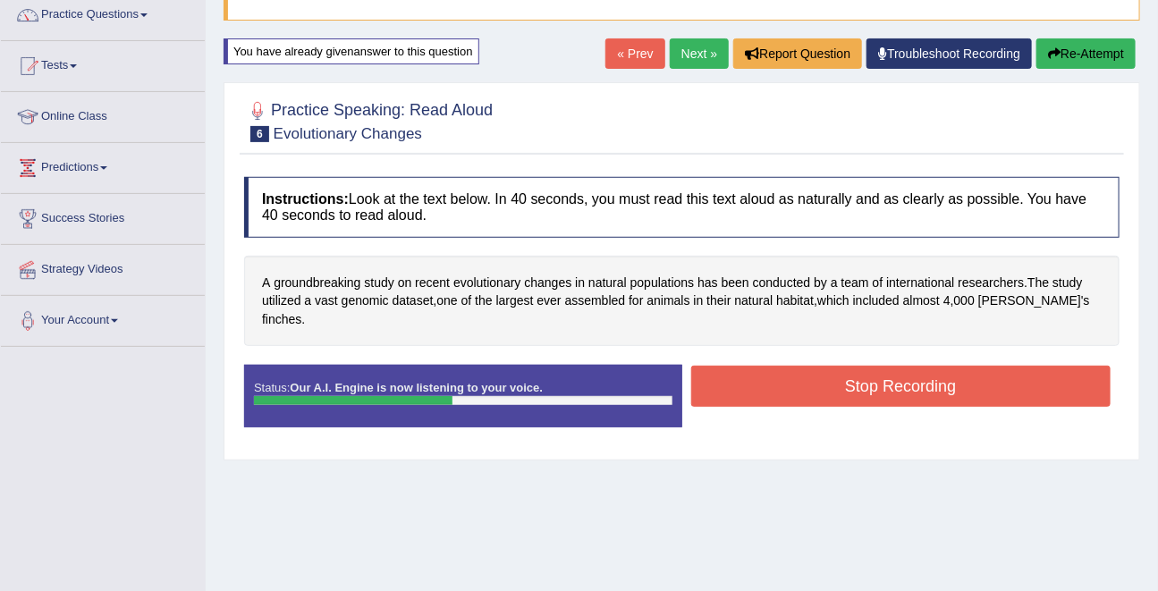
click at [815, 366] on button "Stop Recording" at bounding box center [901, 386] width 420 height 41
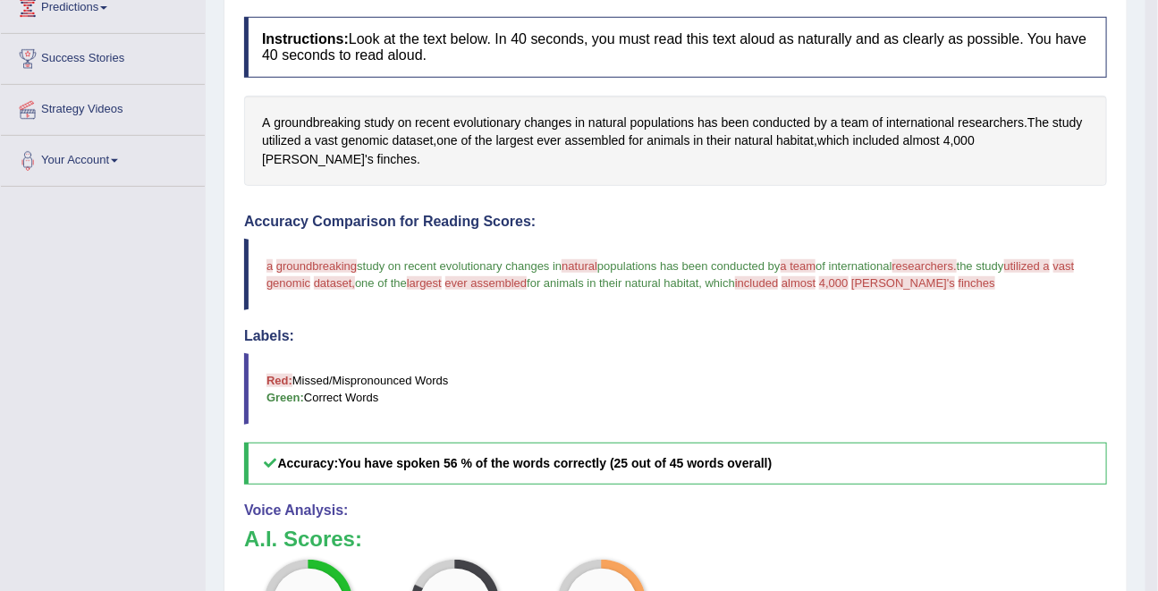
scroll to position [0, 0]
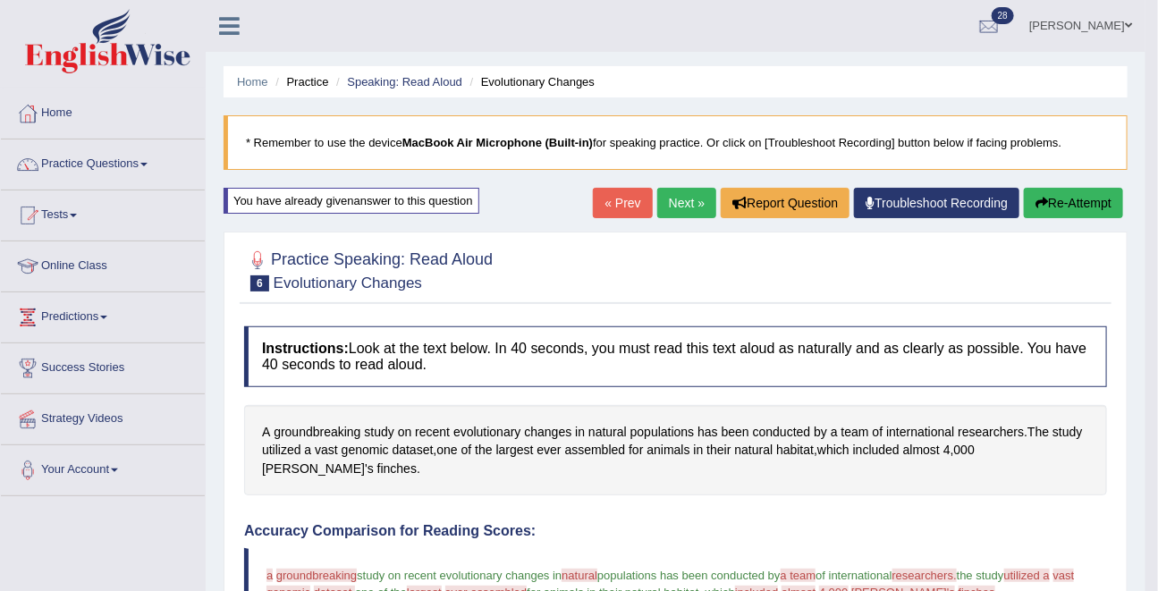
click at [1080, 204] on button "Re-Attempt" at bounding box center [1073, 203] width 99 height 30
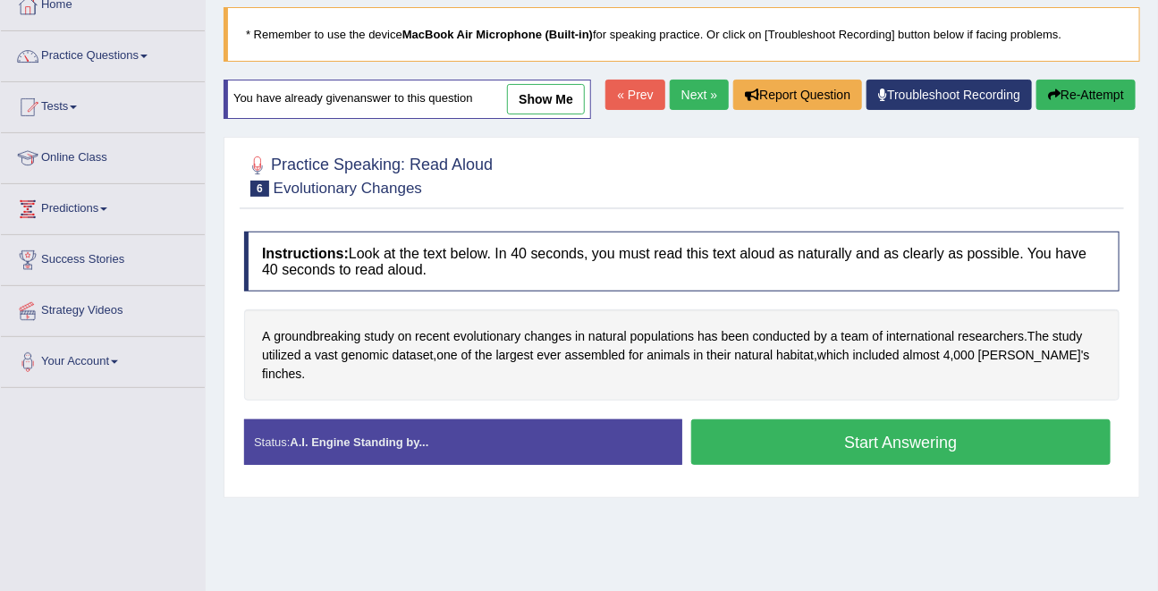
scroll to position [109, 0]
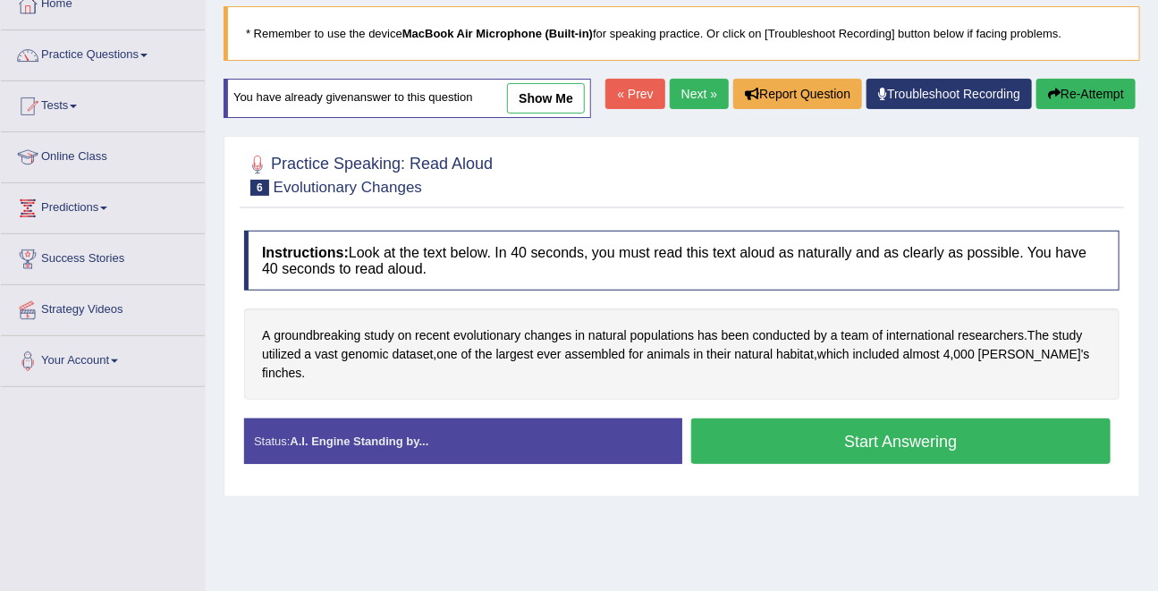
click at [976, 457] on button "Start Answering" at bounding box center [901, 442] width 420 height 46
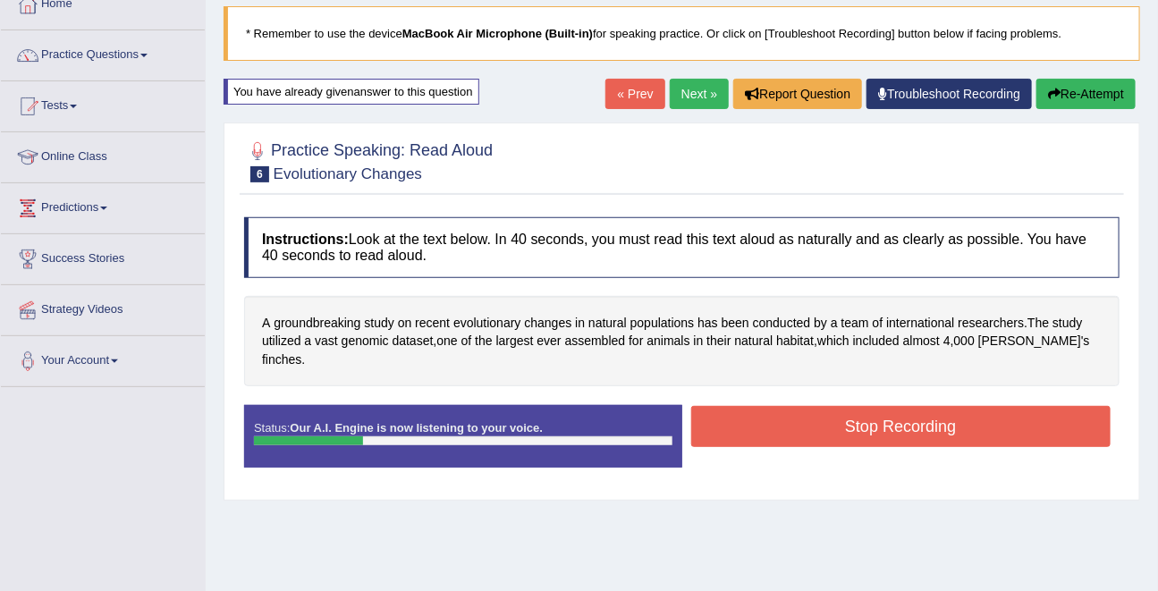
click at [1091, 95] on button "Re-Attempt" at bounding box center [1086, 94] width 99 height 30
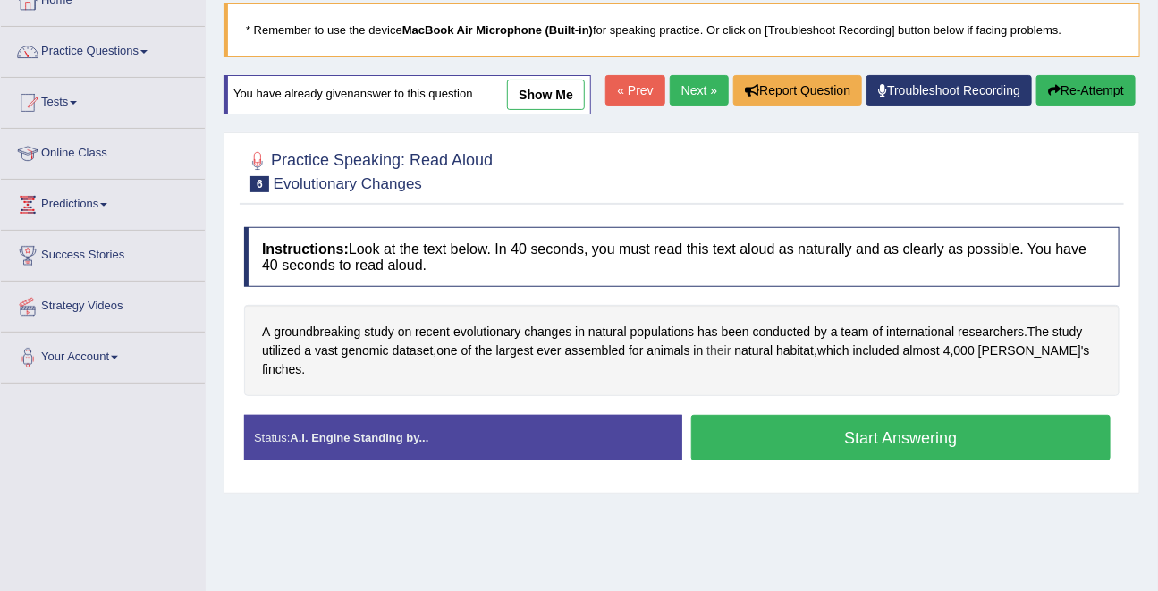
scroll to position [109, 0]
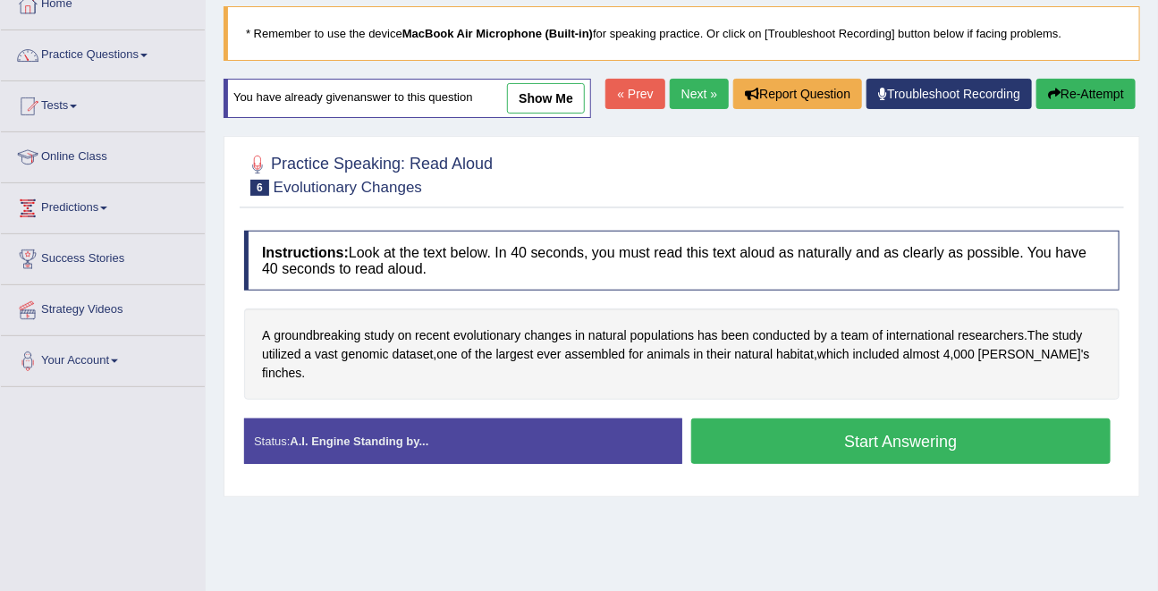
click at [814, 443] on button "Start Answering" at bounding box center [901, 442] width 420 height 46
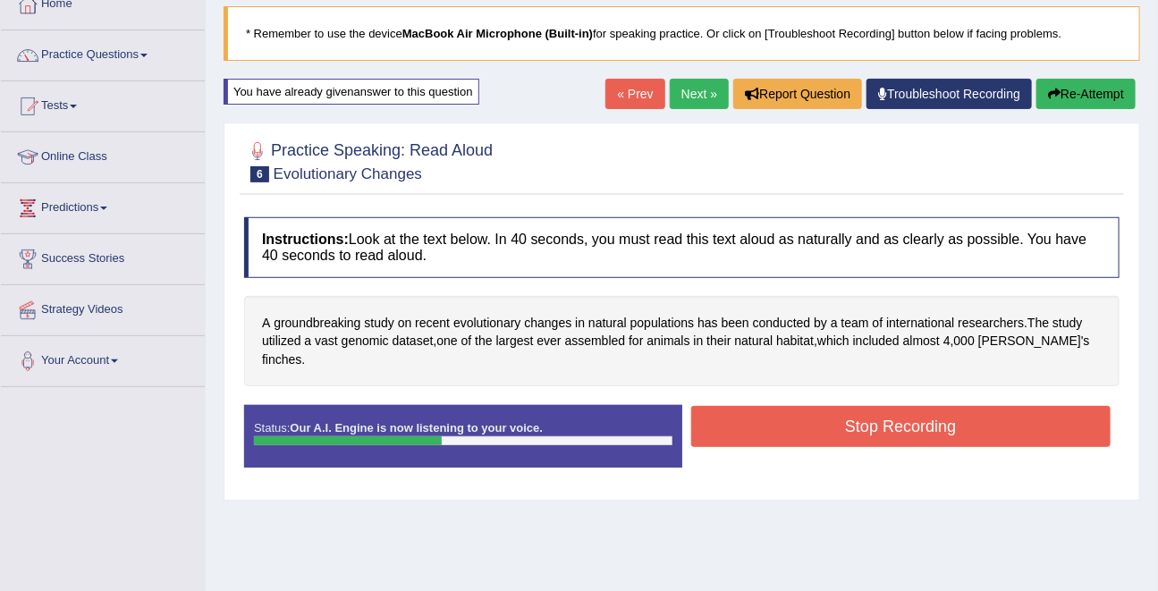
click at [822, 420] on button "Stop Recording" at bounding box center [901, 426] width 420 height 41
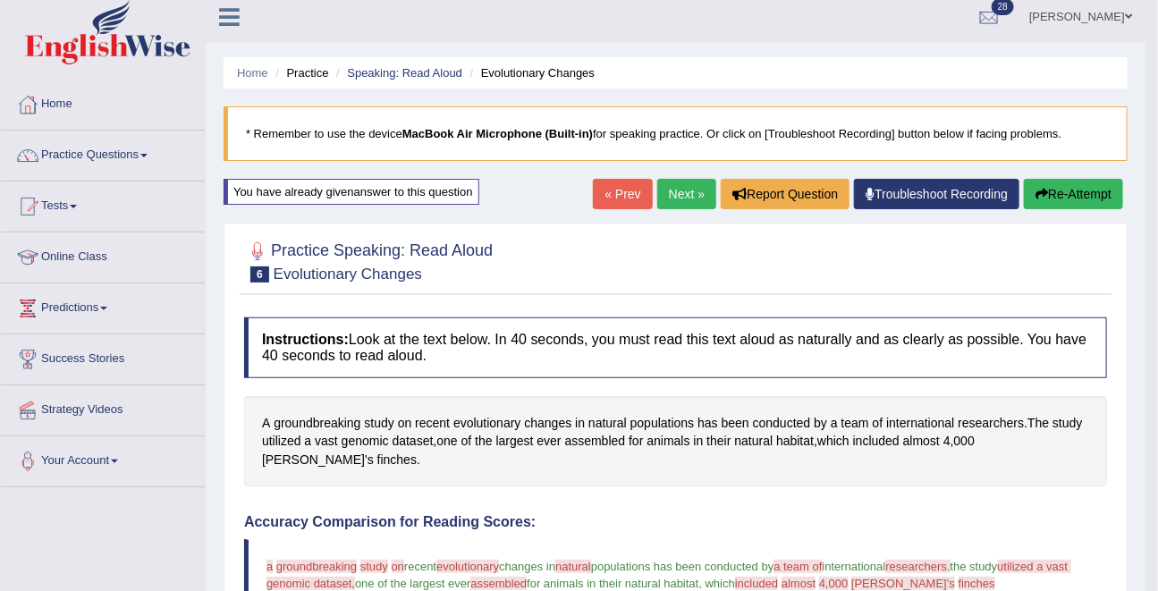
scroll to position [0, 0]
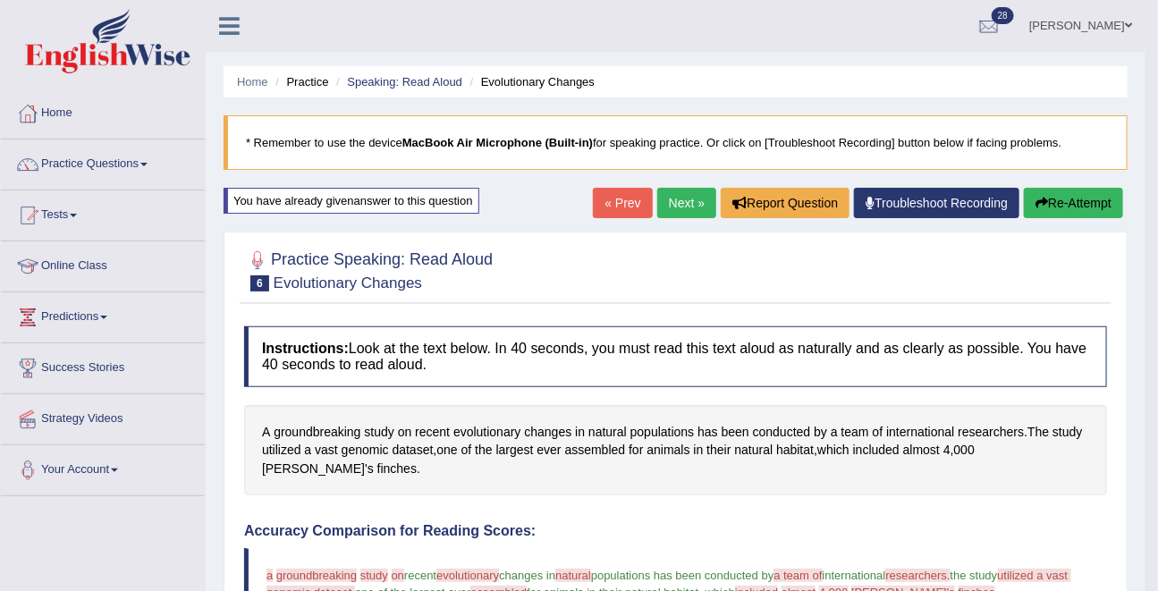
click at [1096, 188] on button "Re-Attempt" at bounding box center [1073, 203] width 99 height 30
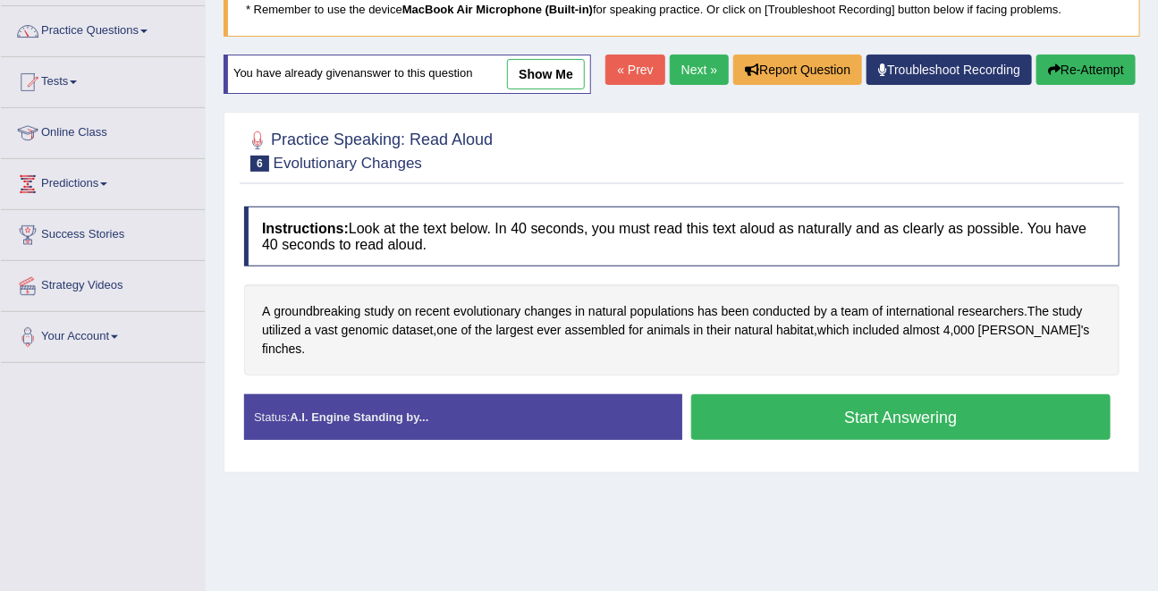
scroll to position [154, 0]
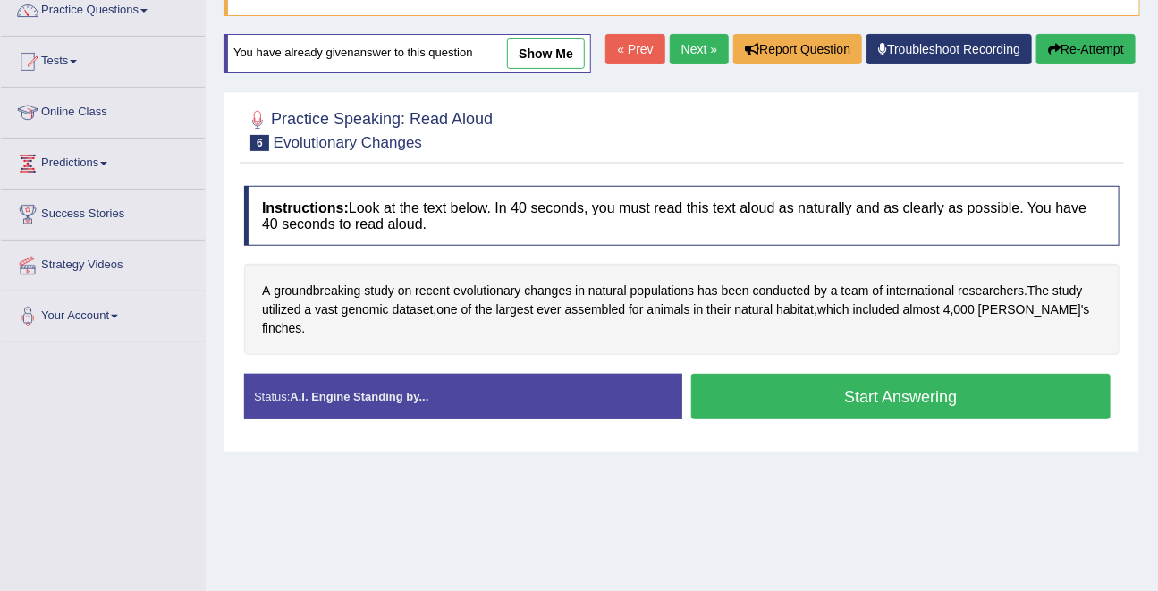
click at [825, 405] on button "Start Answering" at bounding box center [901, 397] width 420 height 46
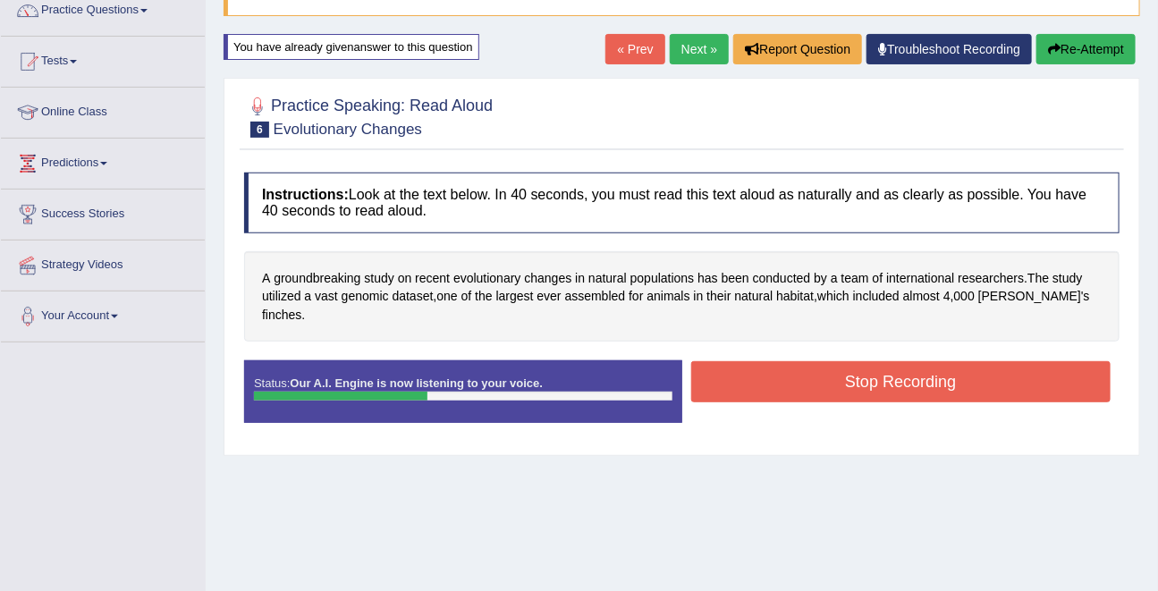
click at [829, 362] on button "Stop Recording" at bounding box center [901, 381] width 420 height 41
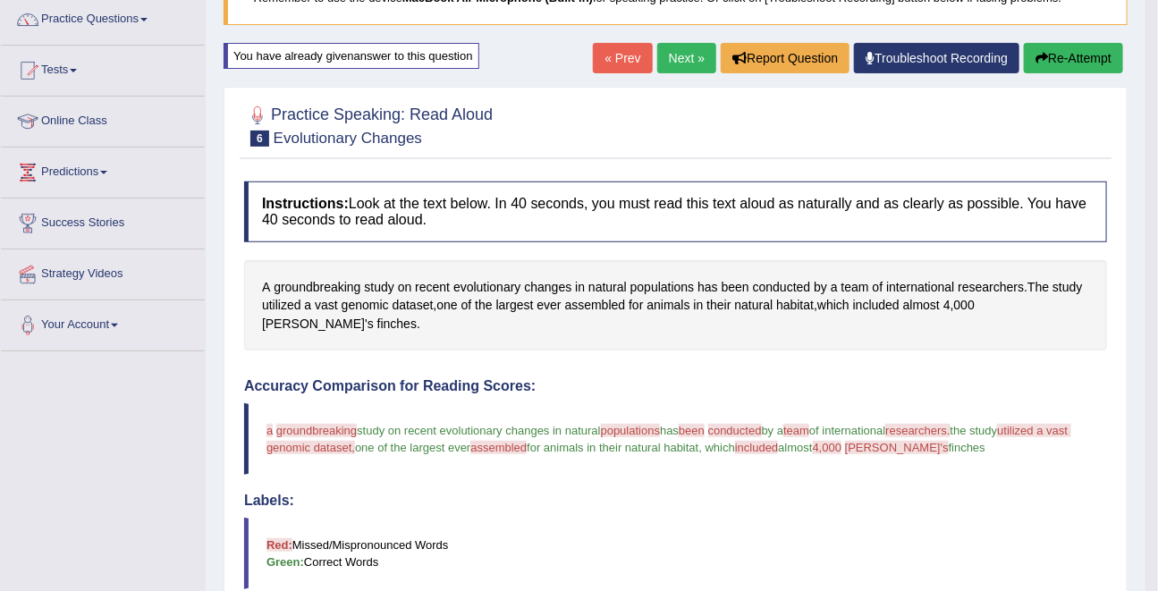
scroll to position [107, 0]
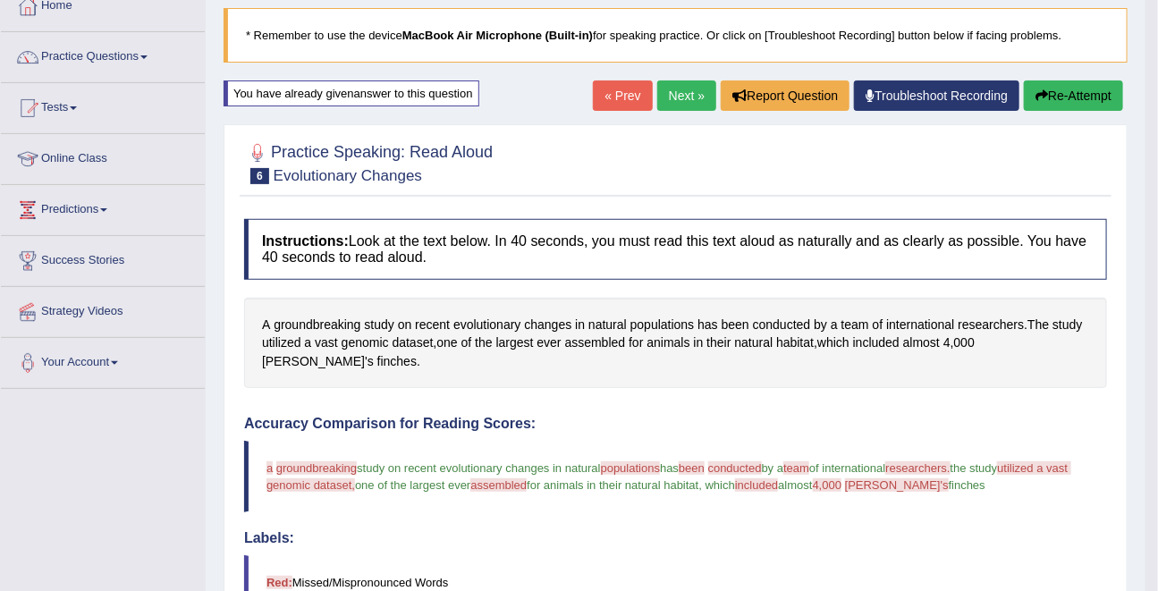
click at [663, 97] on link "Next »" at bounding box center [686, 95] width 59 height 30
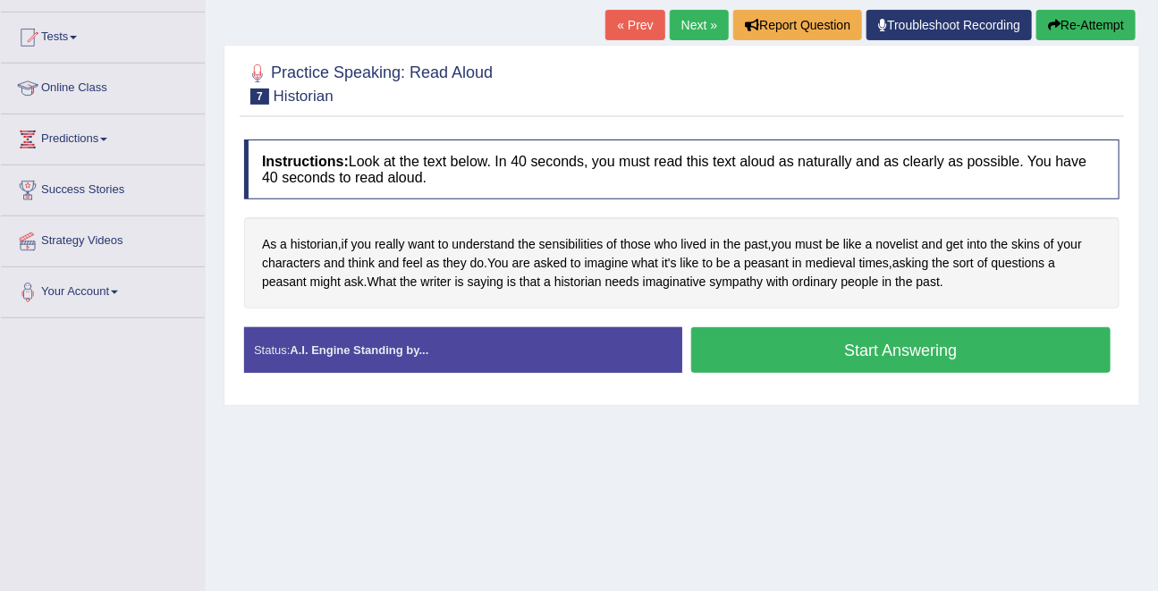
scroll to position [181, 0]
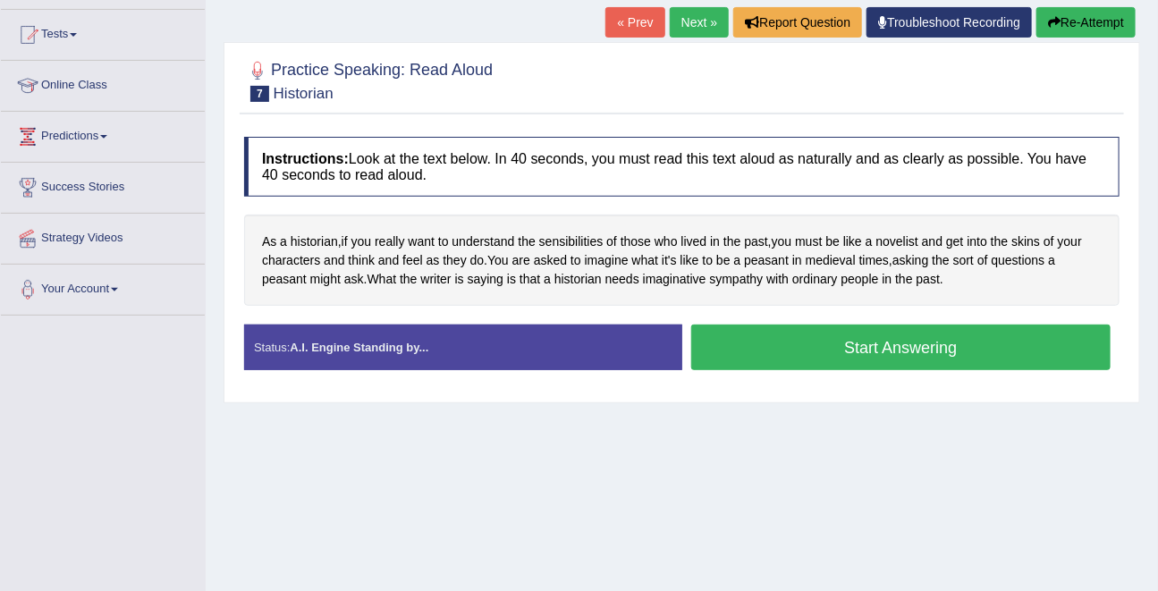
click at [744, 348] on button "Start Answering" at bounding box center [901, 348] width 420 height 46
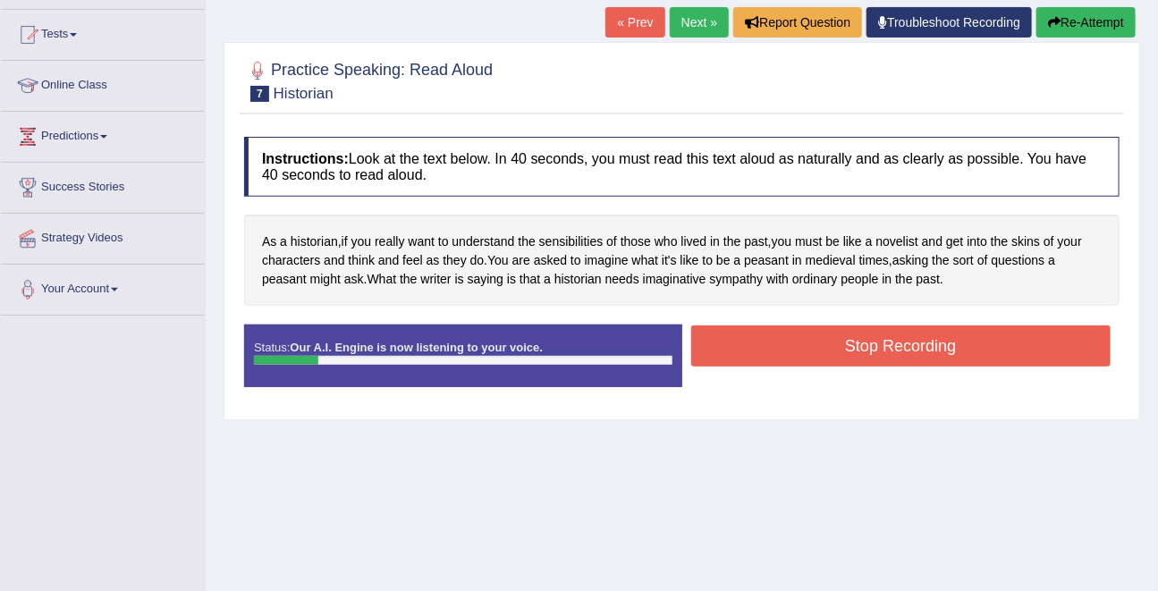
click at [1097, 26] on button "Re-Attempt" at bounding box center [1086, 22] width 99 height 30
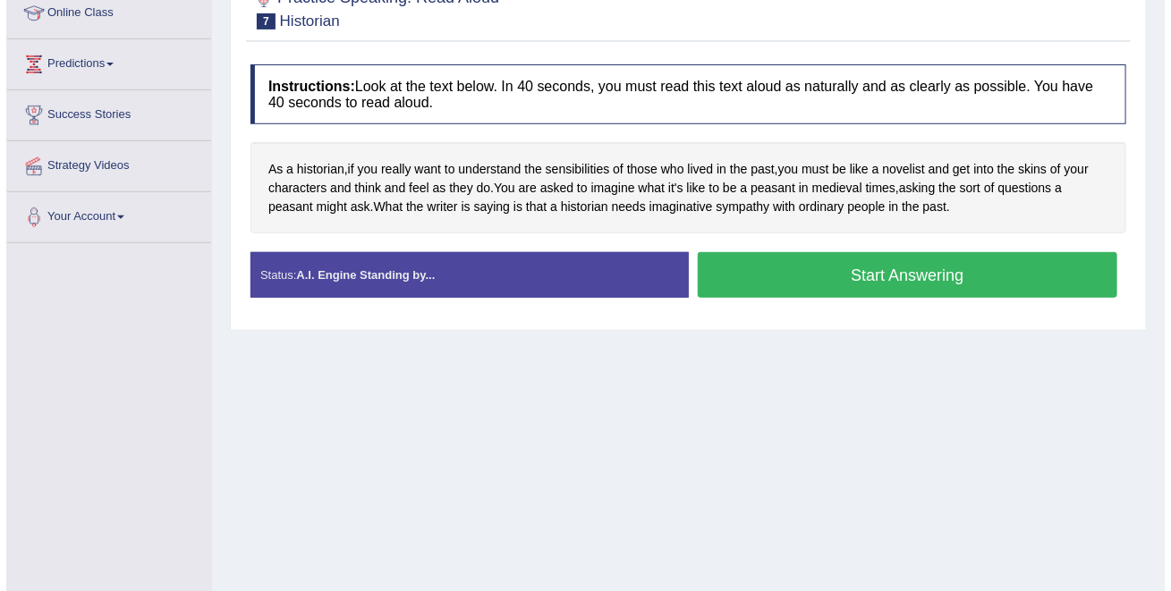
scroll to position [250, 0]
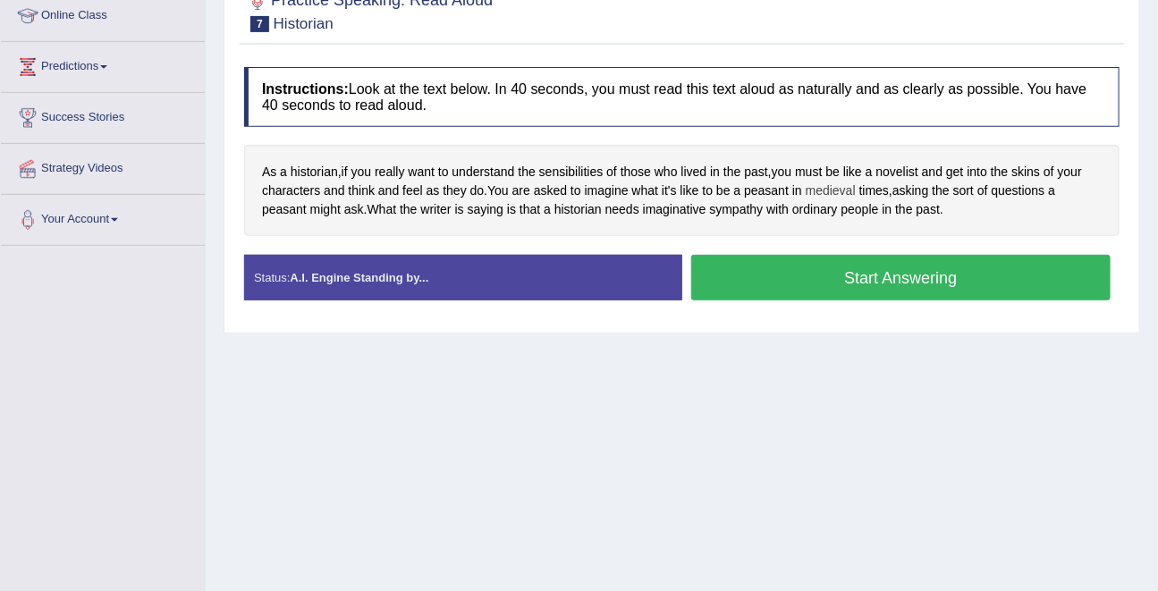
click at [831, 191] on span "medieval" at bounding box center [831, 191] width 50 height 19
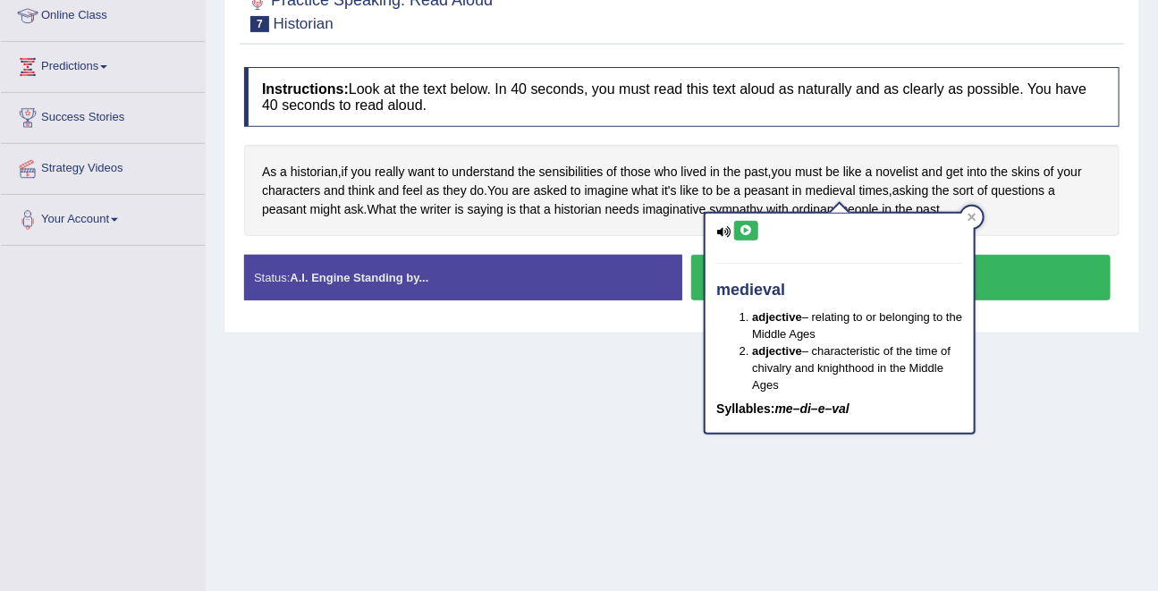
click at [749, 226] on icon at bounding box center [746, 230] width 13 height 11
click at [665, 389] on div "Home Practice Speaking: Read Aloud Historian * Remember to use the device MacBo…" at bounding box center [682, 197] width 953 height 894
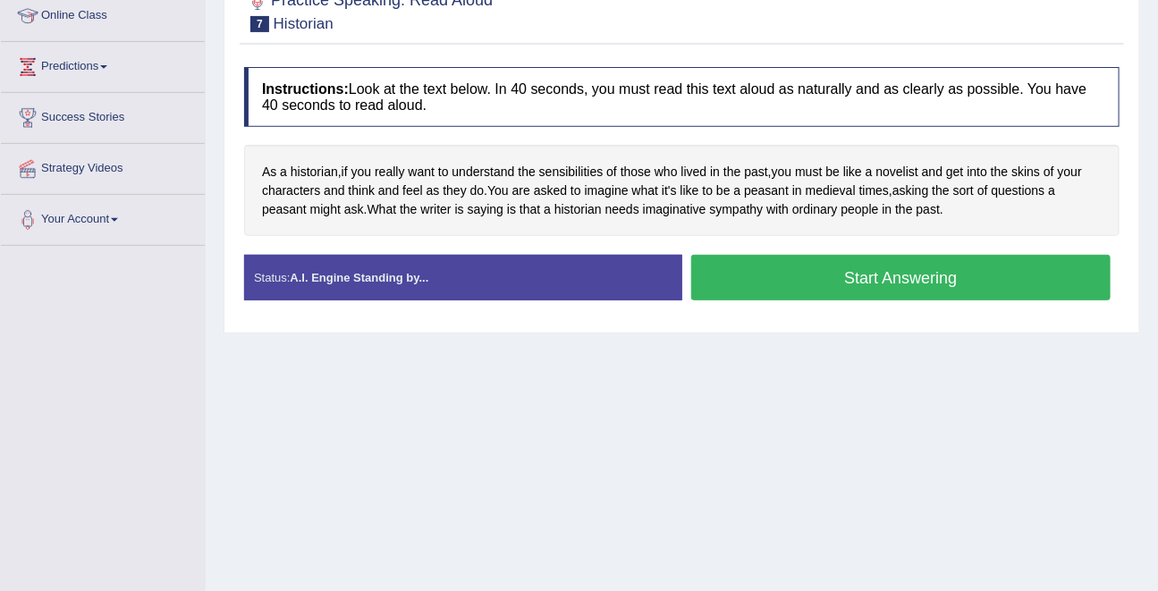
click at [777, 281] on button "Start Answering" at bounding box center [901, 278] width 420 height 46
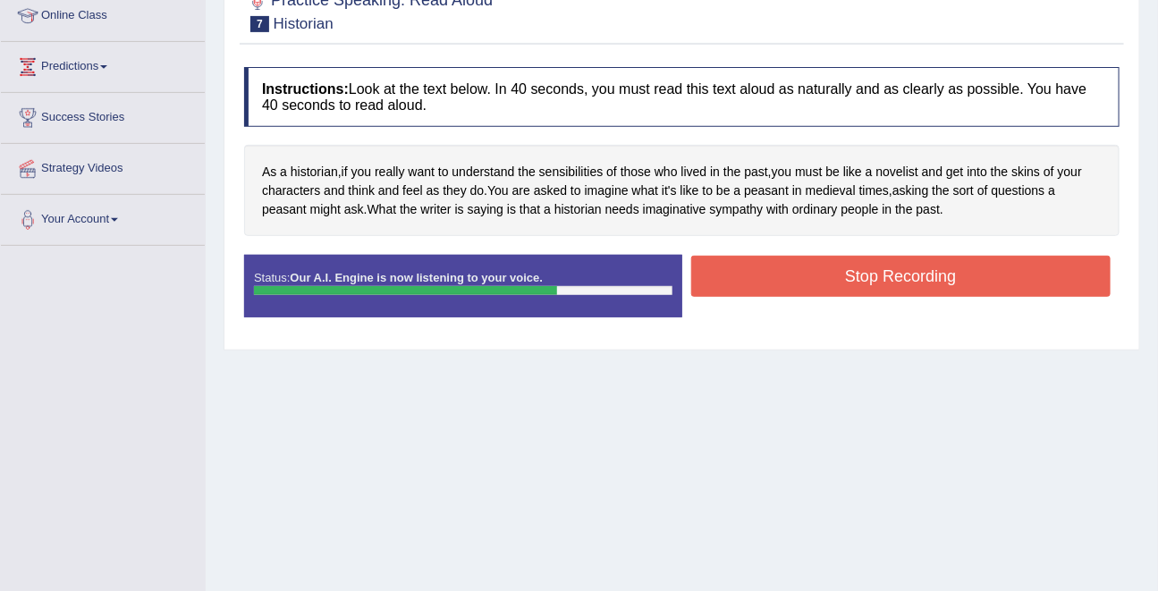
click at [799, 275] on button "Stop Recording" at bounding box center [901, 276] width 420 height 41
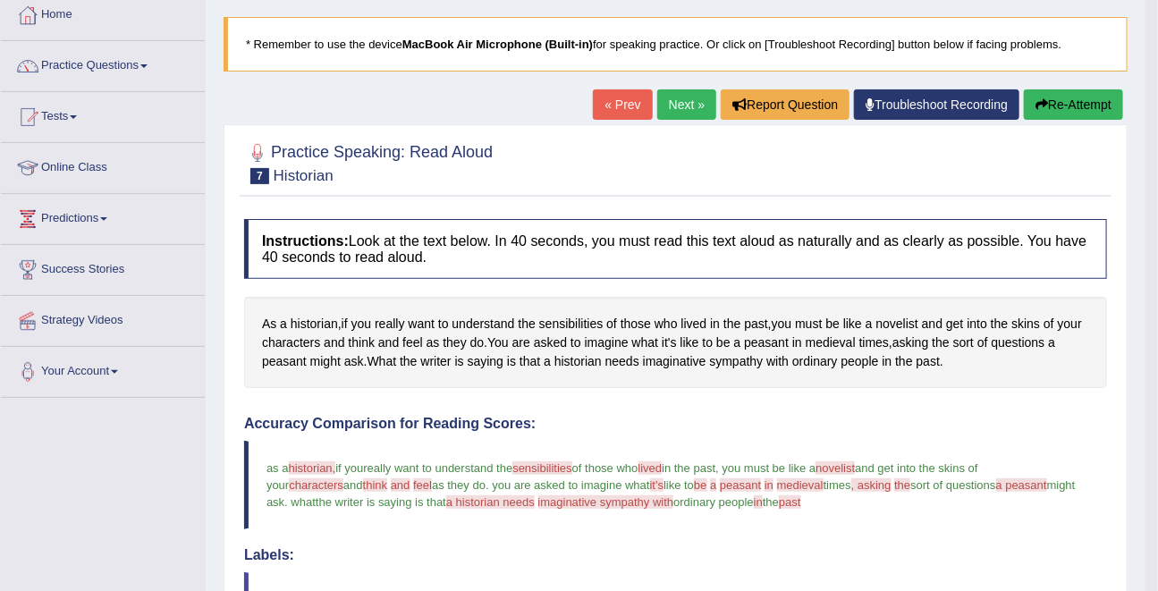
scroll to position [0, 0]
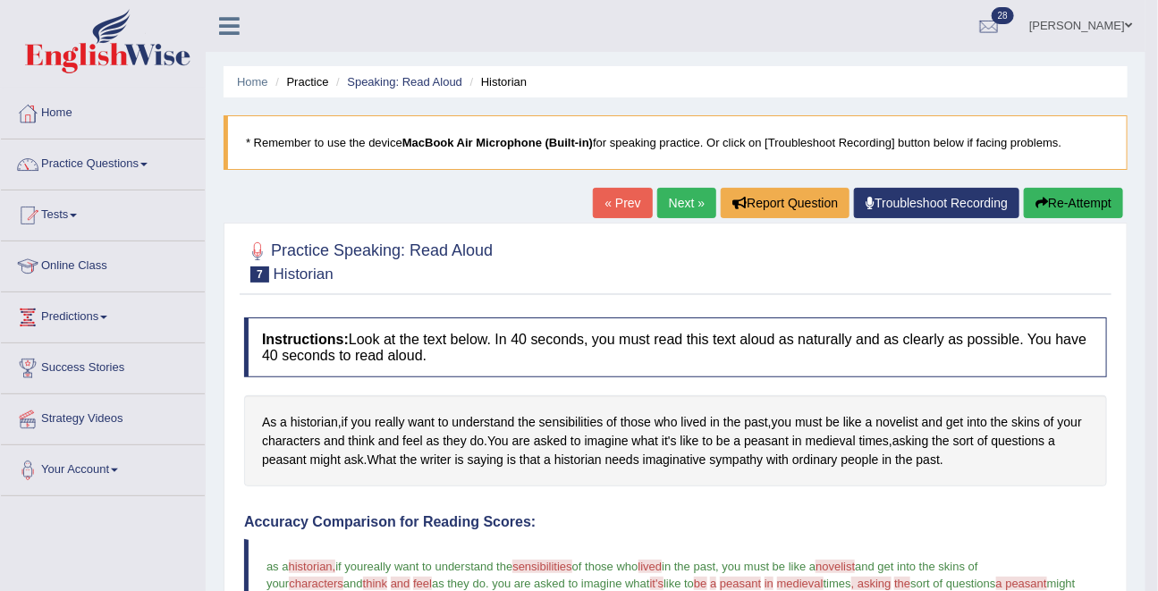
click at [670, 188] on link "Next »" at bounding box center [686, 203] width 59 height 30
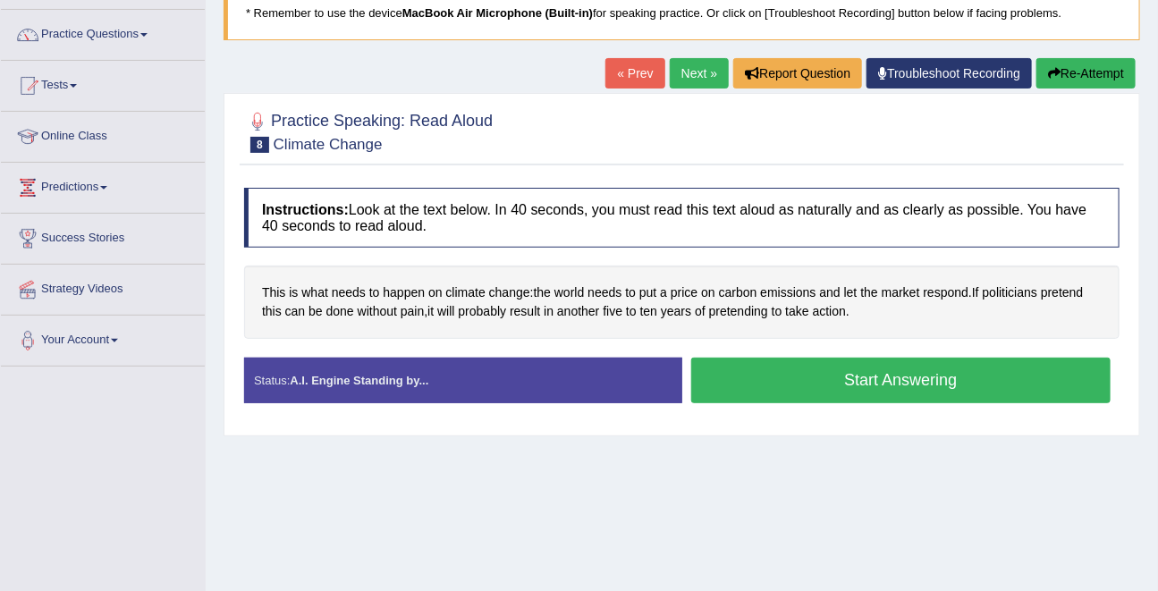
scroll to position [134, 0]
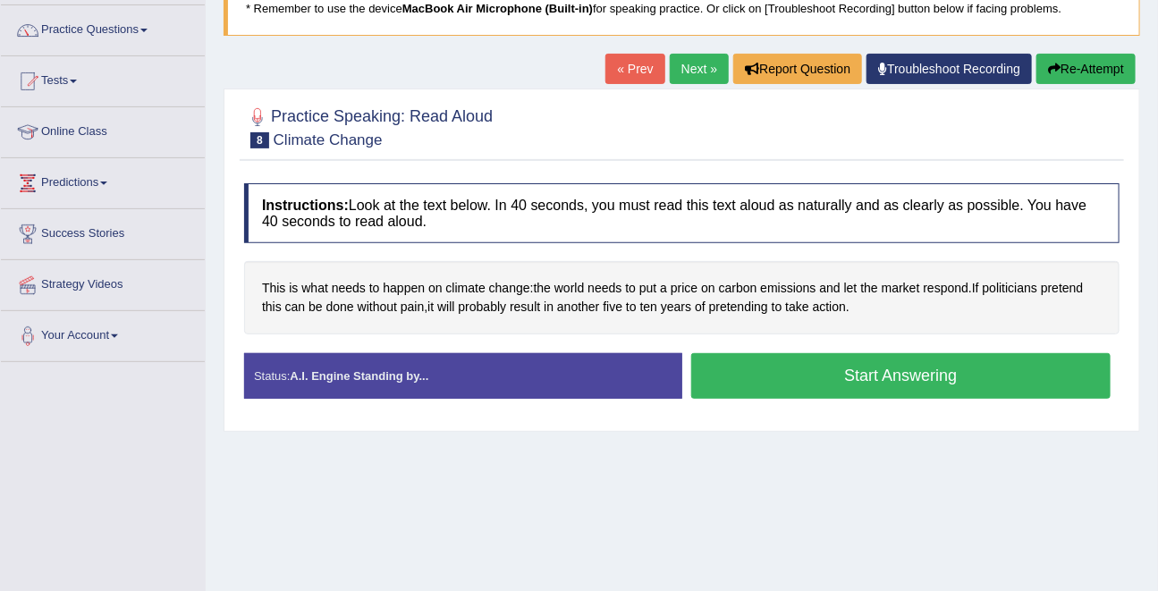
click at [792, 387] on button "Start Answering" at bounding box center [901, 376] width 420 height 46
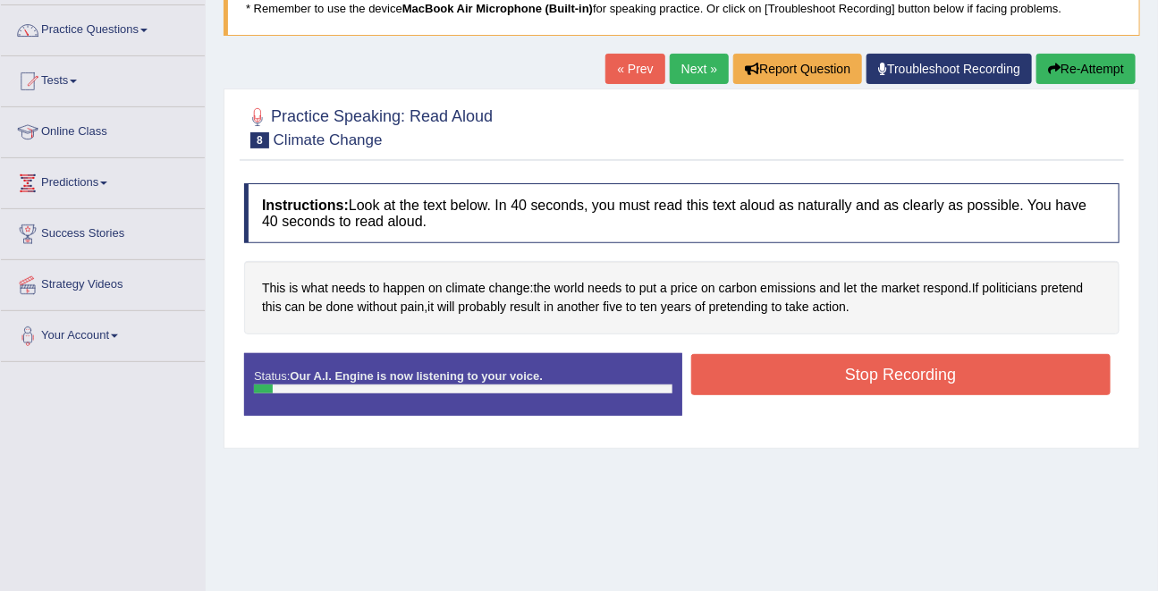
click at [1037, 59] on button "Re-Attempt" at bounding box center [1086, 69] width 99 height 30
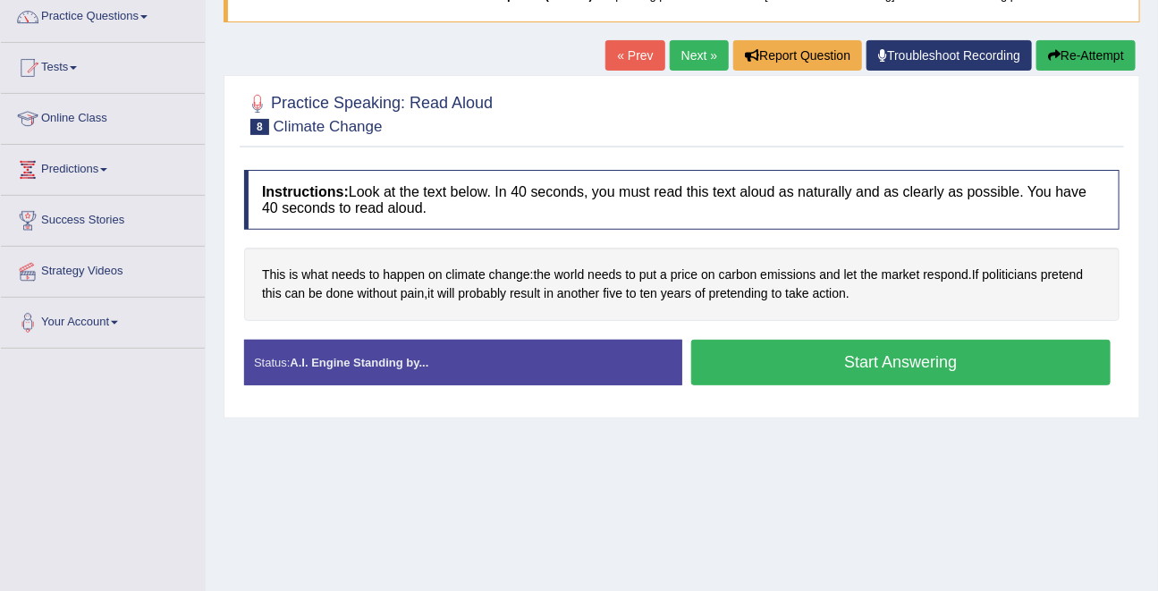
click at [888, 369] on button "Start Answering" at bounding box center [901, 363] width 420 height 46
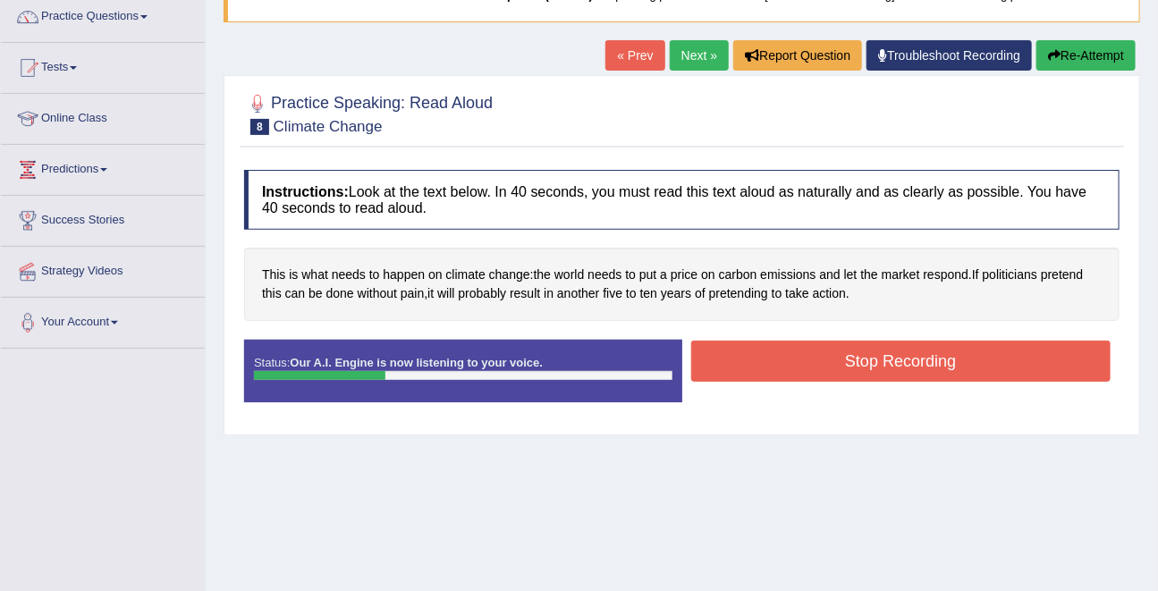
click at [1063, 52] on button "Re-Attempt" at bounding box center [1086, 55] width 99 height 30
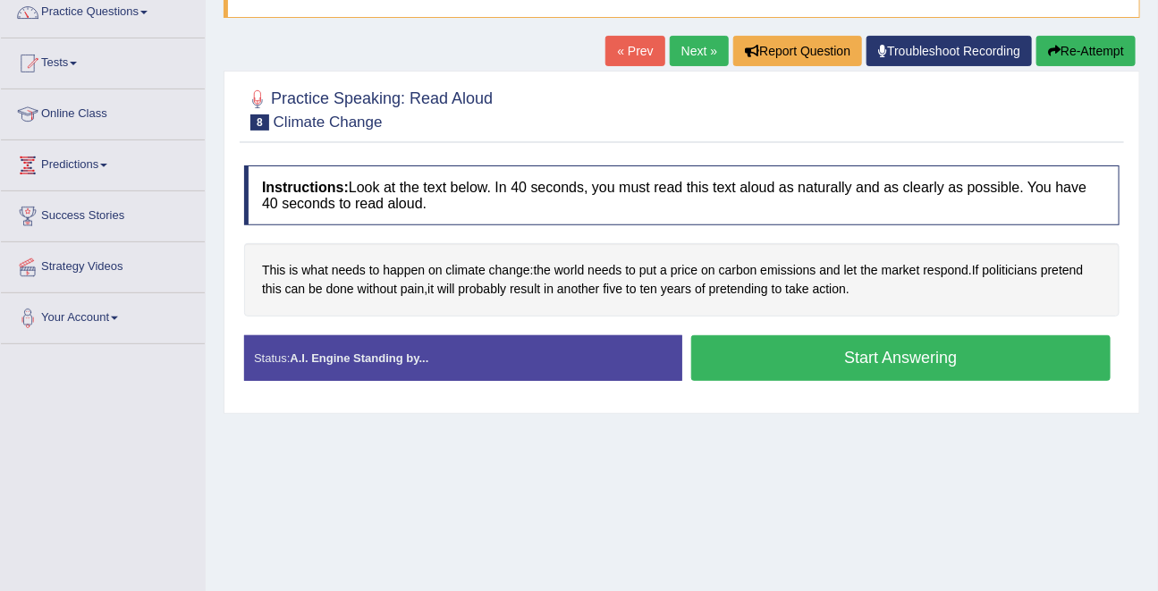
click at [957, 369] on button "Start Answering" at bounding box center [901, 358] width 420 height 46
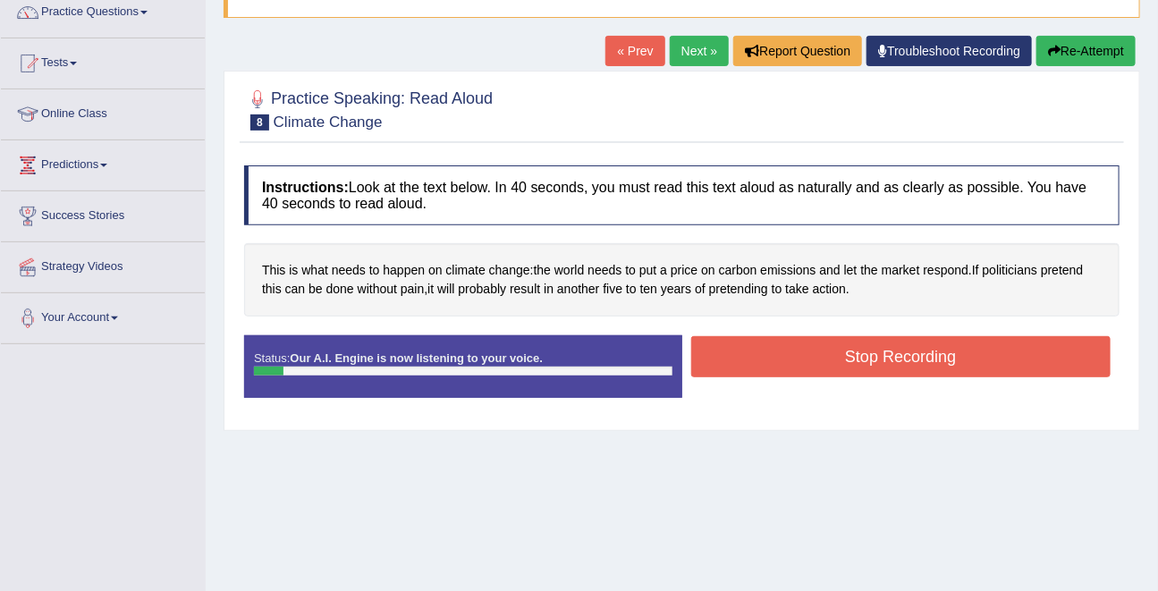
click at [1074, 60] on button "Re-Attempt" at bounding box center [1086, 51] width 99 height 30
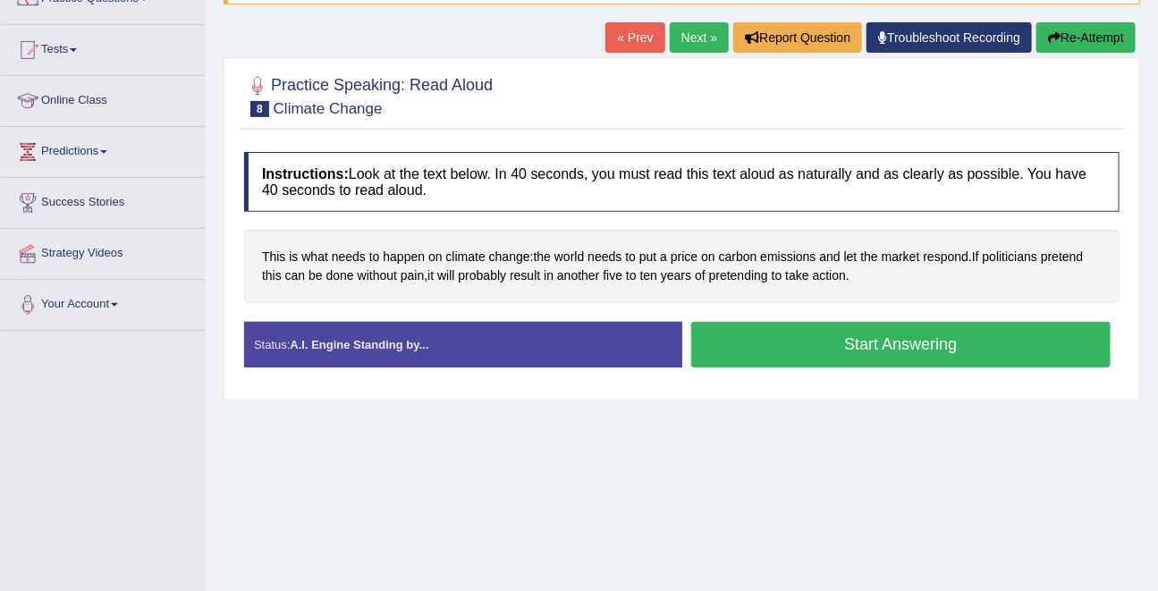
click at [840, 356] on button "Start Answering" at bounding box center [901, 345] width 420 height 46
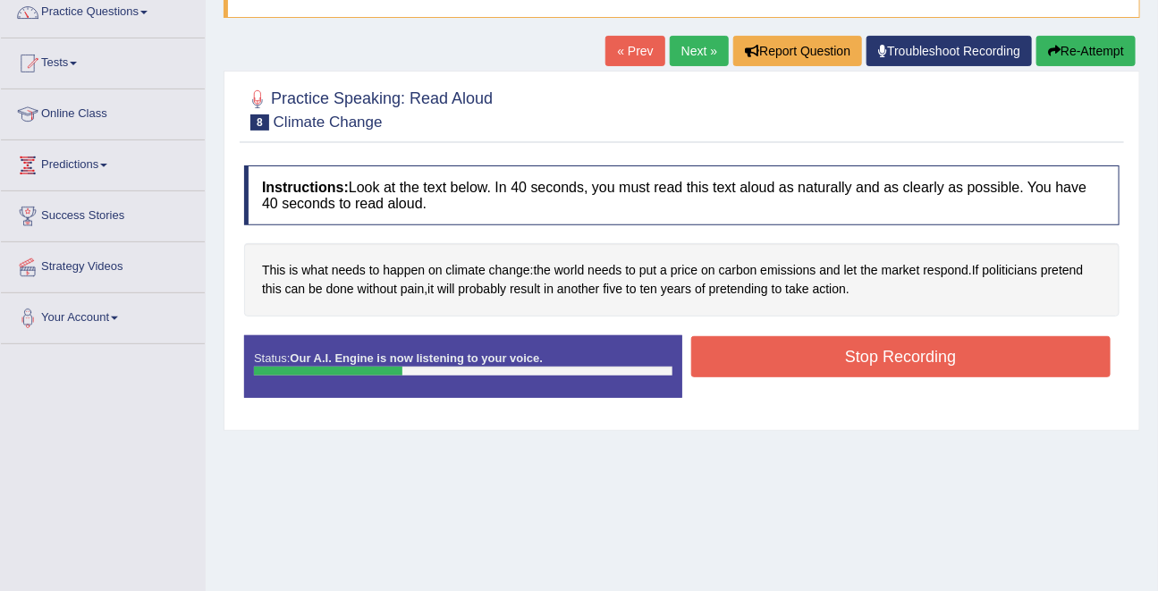
click at [840, 356] on button "Stop Recording" at bounding box center [901, 356] width 420 height 41
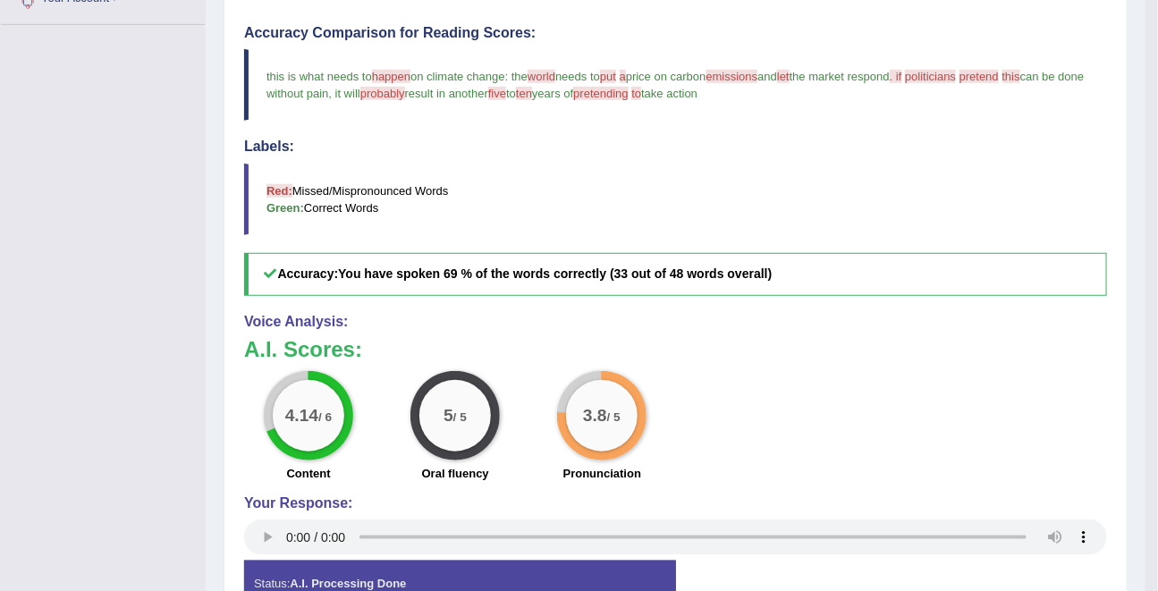
scroll to position [595, 0]
